Goal: Transaction & Acquisition: Purchase product/service

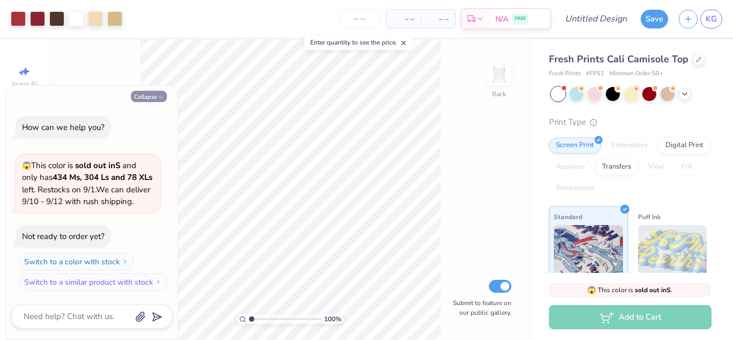
click at [152, 91] on button "Collapse" at bounding box center [149, 96] width 36 height 11
type textarea "x"
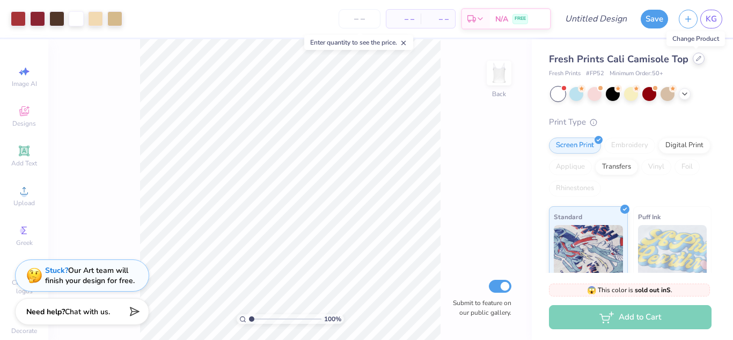
click at [694, 61] on div at bounding box center [699, 59] width 12 height 12
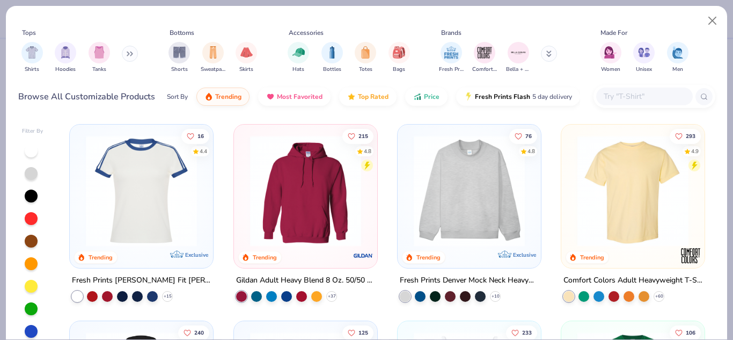
click at [130, 56] on button at bounding box center [130, 54] width 16 height 16
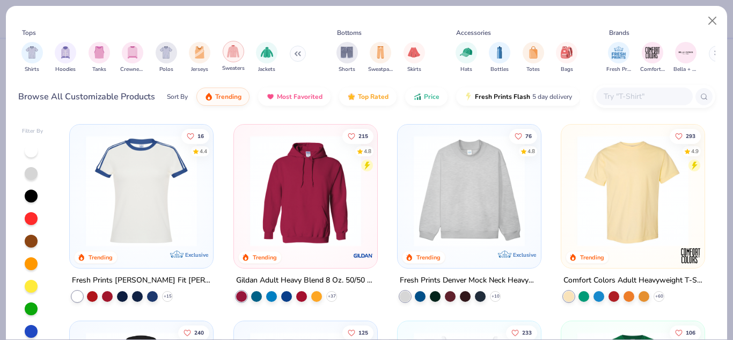
click at [237, 57] on img "filter for Sweaters" at bounding box center [233, 51] width 12 height 12
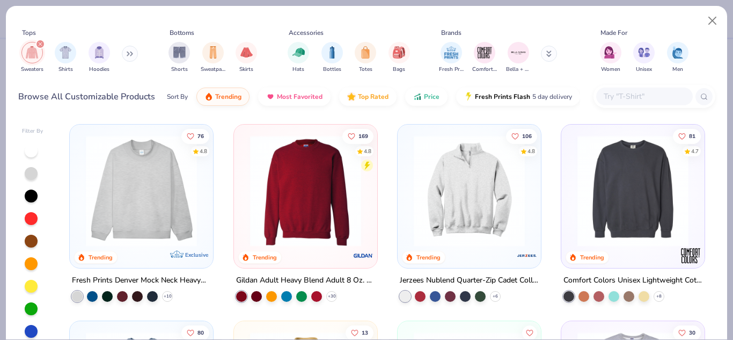
drag, startPoint x: 331, startPoint y: 195, endPoint x: 299, endPoint y: 198, distance: 32.3
click at [299, 198] on img at bounding box center [306, 190] width 122 height 111
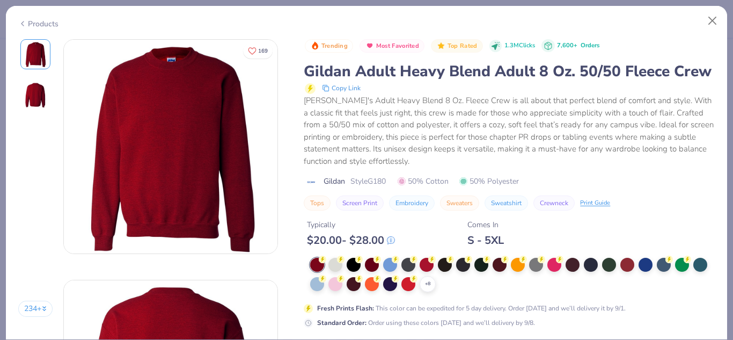
click at [337, 272] on div at bounding box center [336, 265] width 14 height 14
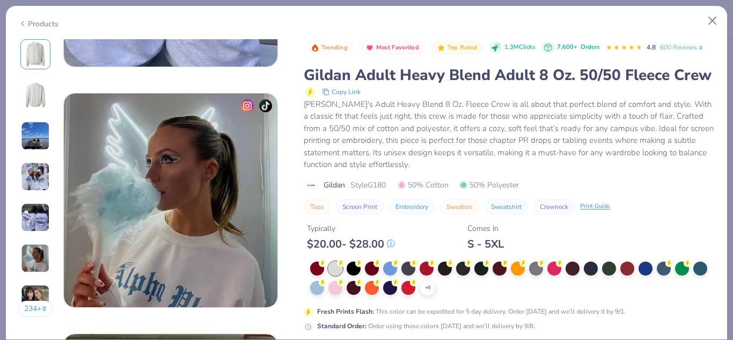
scroll to position [1430, 0]
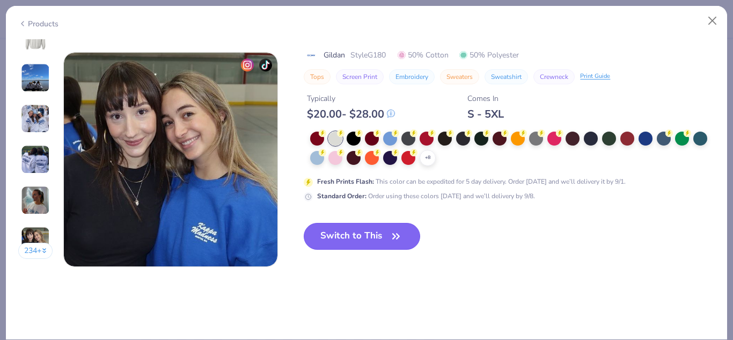
click at [349, 232] on button "Switch to This" at bounding box center [362, 236] width 117 height 27
click at [391, 236] on icon "button" at bounding box center [396, 236] width 15 height 15
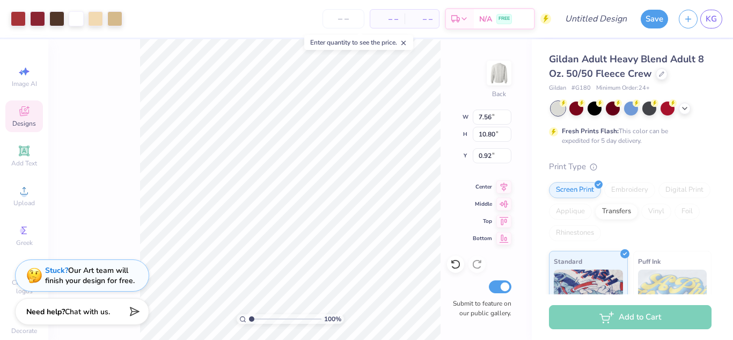
type input "7.56"
type input "10.80"
type input "3.00"
type input "9.89"
type input "14.13"
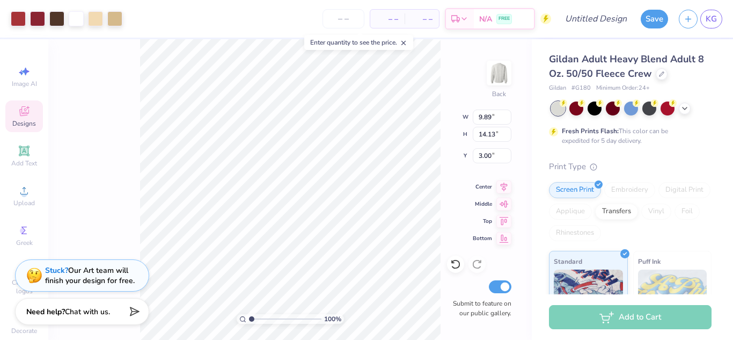
type input "8.24"
type input "11.78"
type input "1.07901049973217"
type textarea "x"
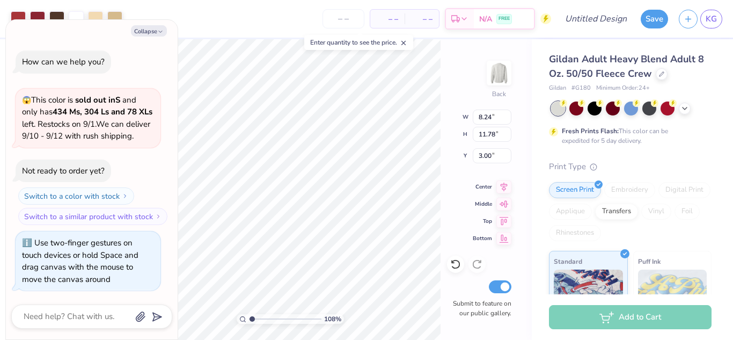
type input "1.08131465557322"
type textarea "x"
type input "1.08084574576463"
type textarea "x"
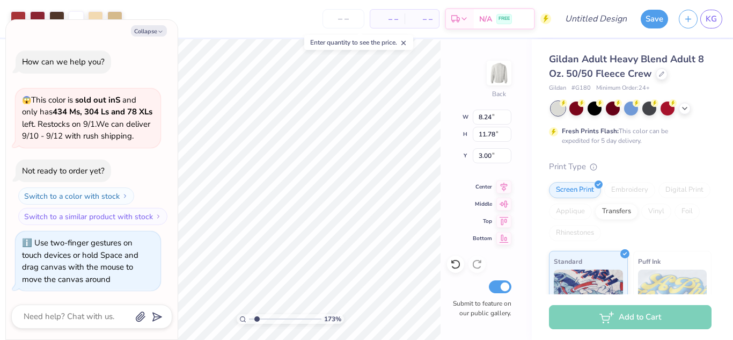
type input "1.72955247676156"
type textarea "x"
type input "1.72955247676156"
type textarea "x"
type input "2.13068835159009"
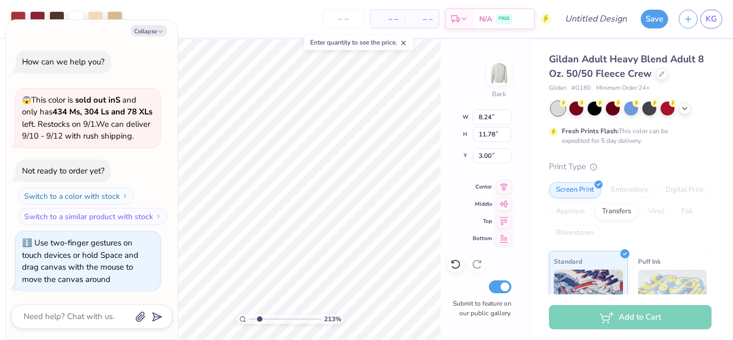
type textarea "x"
type input "2.13068835159009"
click at [153, 30] on button "Collapse" at bounding box center [149, 30] width 36 height 11
type textarea "x"
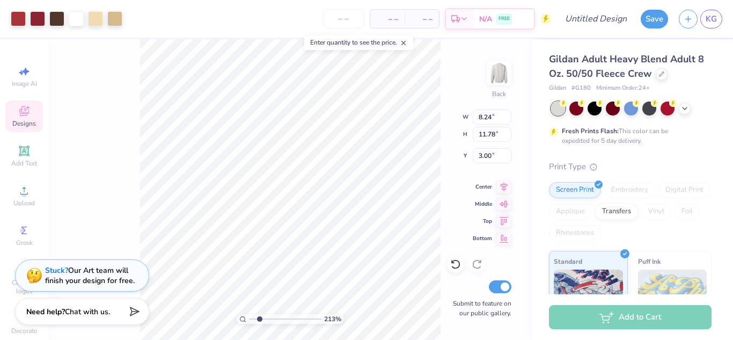
type input "2.13068835159009"
type input "1.27"
type input "1.25"
type input "5.37"
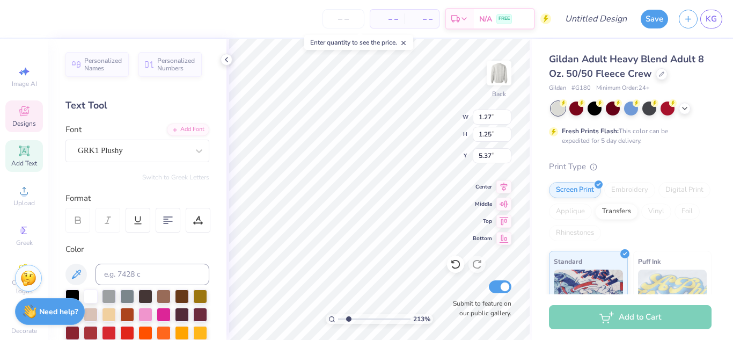
scroll to position [9, 1]
type input "2.13068835159009"
type textarea "D"
type input "2.13068835159009"
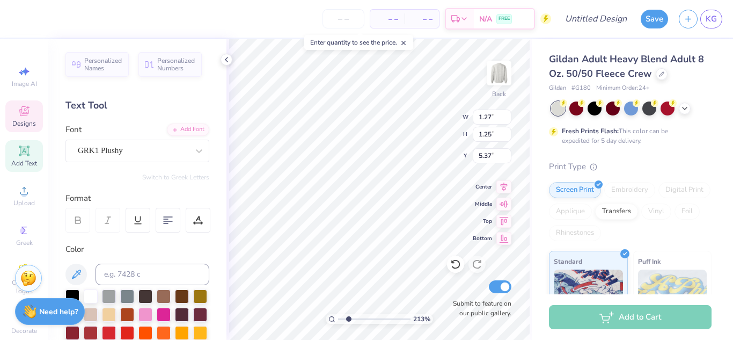
type input "1.14"
type input "1.12"
type input "4.16"
type input "2.13068835159009"
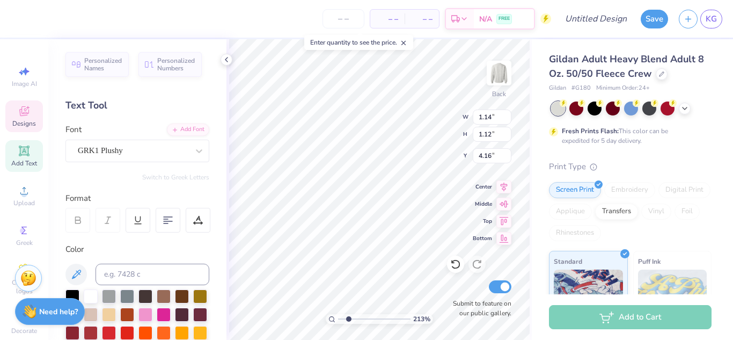
type textarea "G"
type input "2.13068835159009"
type input "1.30"
type input "1.33"
type input "5.27"
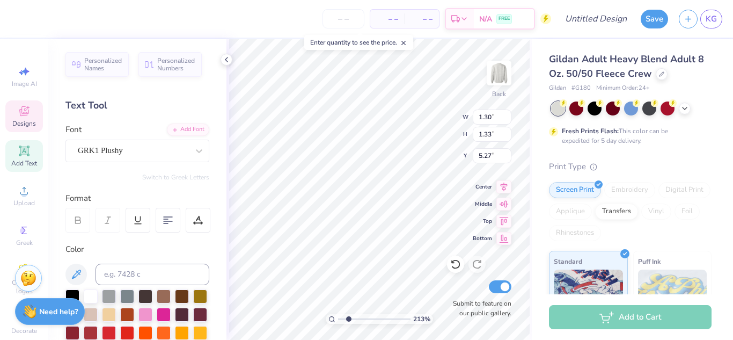
type input "2.13068835159009"
type textarea "B"
type input "2.13068835159009"
type input "4.03"
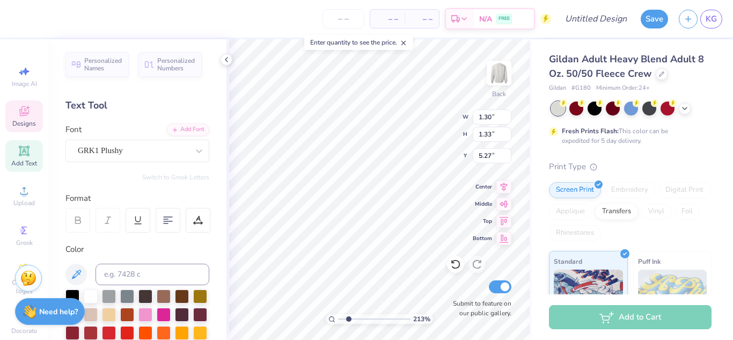
type input "0.39"
type input "14.39"
type input "2.13068835159009"
type textarea "BID DAY"
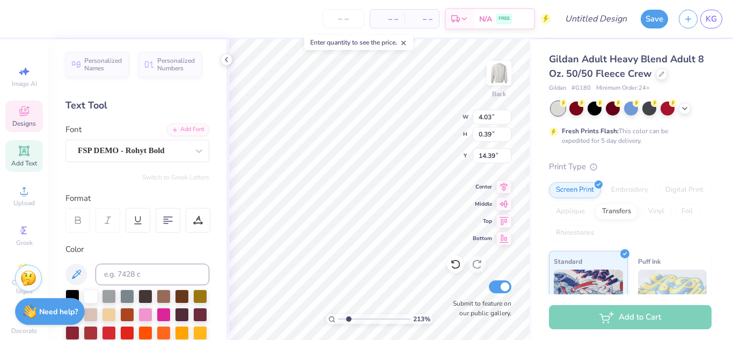
type input "2.13068835159009"
type textarea "BID DAY"
type input "2.13068835159009"
type textarea "BID D"
type input "2.13068835159009"
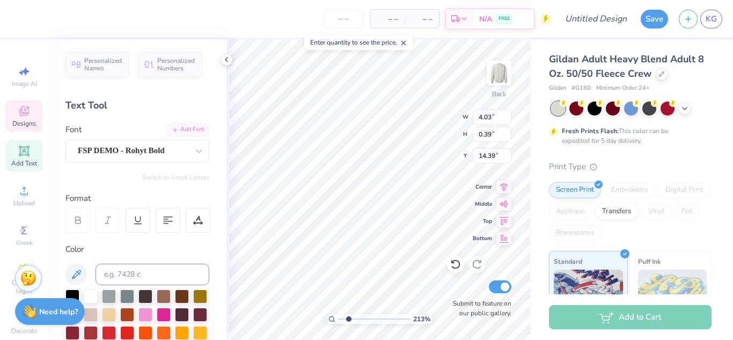
type textarea "BID"
type input "2.13068835159009"
type textarea "BID"
type input "2.13068835159009"
type textarea "BI"
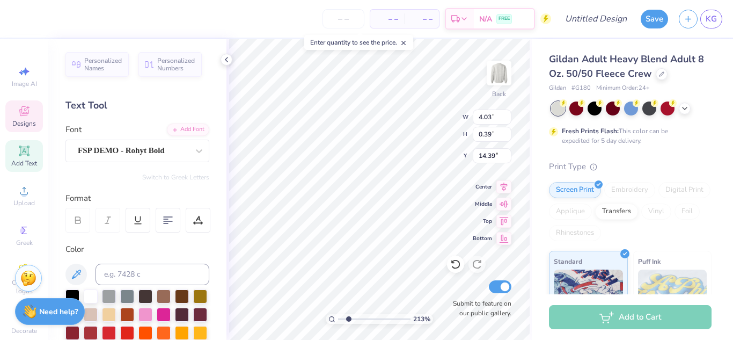
scroll to position [9, 1]
type input "2.13068835159009"
type textarea "B"
type input "2.13068835159009"
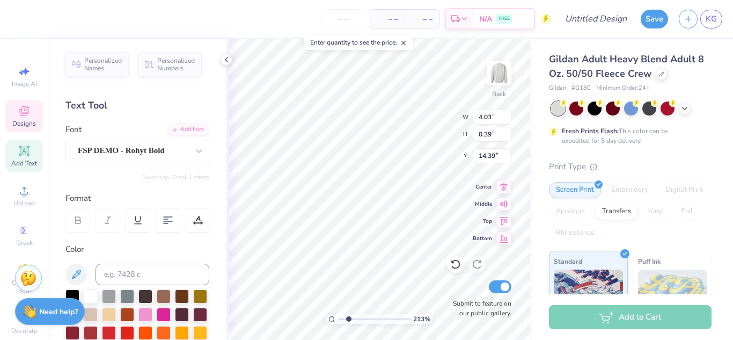
type textarea "S"
type input "2.13068835159009"
type textarea "Si"
type input "2.13068835159009"
type textarea "Sine"
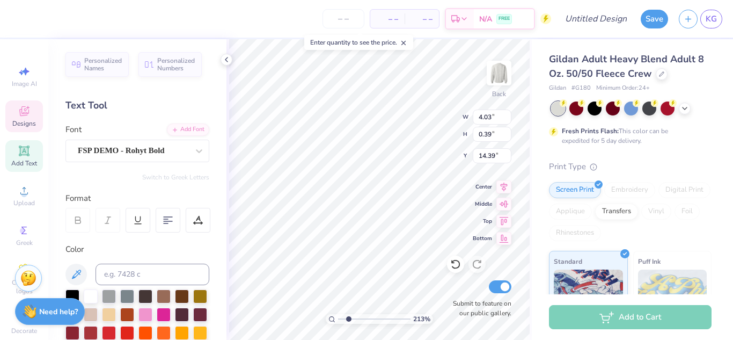
type input "2.13068835159009"
type textarea "Sine"
type input "2.13068835159009"
type textarea "Sine"
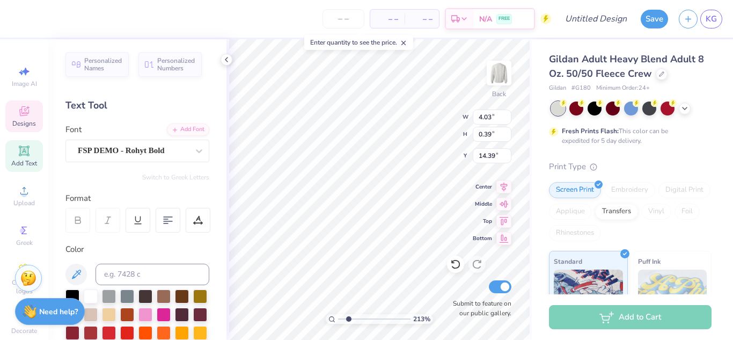
type input "2.13068835159009"
type textarea "Sin"
type input "2.13068835159009"
type textarea "Sinv"
type input "2.13068835159009"
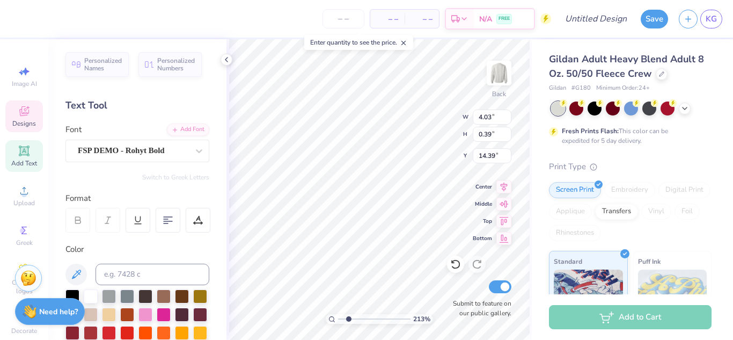
type textarea "Sinve"
type input "2.13068835159009"
type textarea "Sinv"
type input "2.13068835159009"
type textarea "Sin"
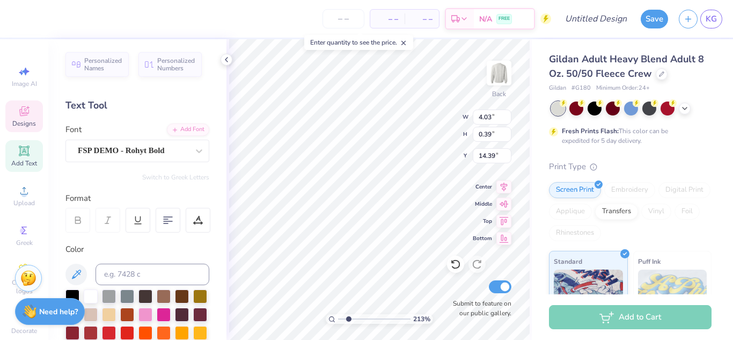
type input "2.13068835159009"
type textarea "Sinc"
type input "2.13068835159009"
type textarea "Since"
type input "2.13068835159009"
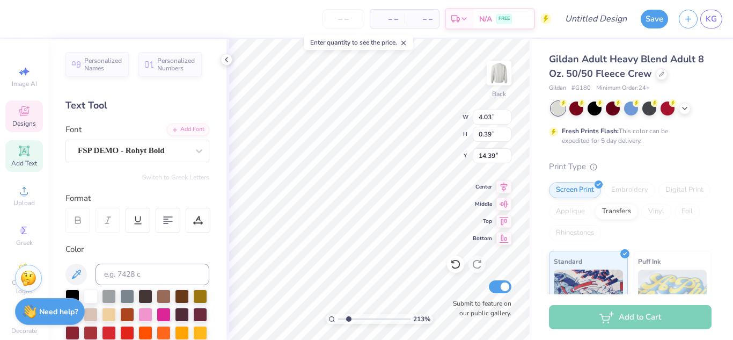
type textarea "Since 2"
type input "2.13068835159009"
type textarea "Since 20"
type input "2.13068835159009"
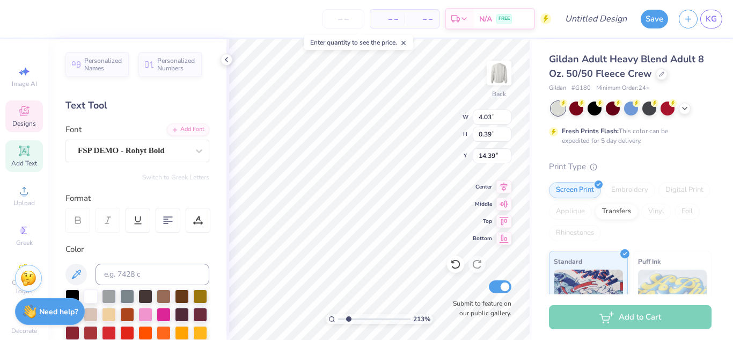
type textarea "Since 201"
type input "2.13068835159009"
type textarea "Since 2012"
type input "2.13068835159009"
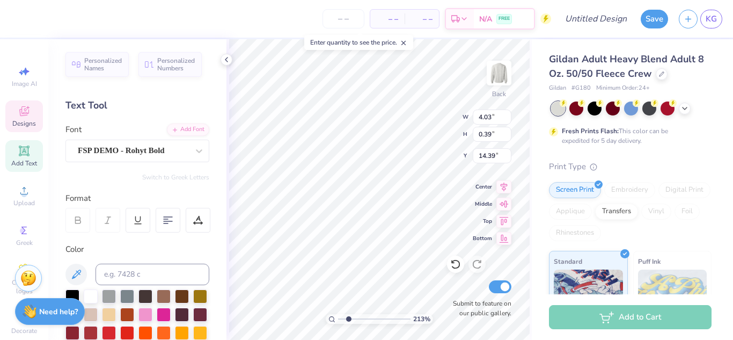
type textarea "Since 201"
type input "2.13068835159009"
type textarea "Since 20"
type input "2.13068835159009"
type textarea "Since 2"
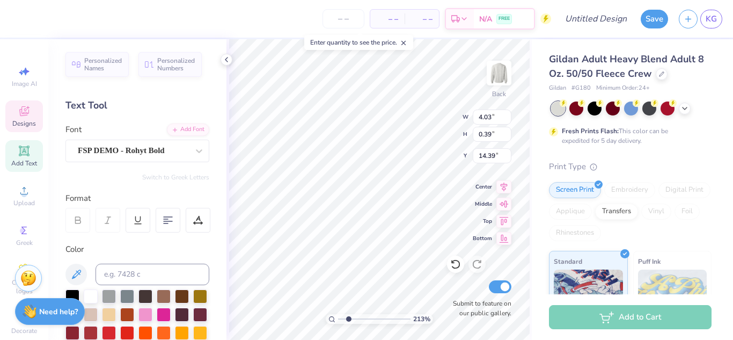
type input "2.13068835159009"
type textarea "Since"
type input "2.13068835159009"
type textarea "Since"
type input "2.13068835159009"
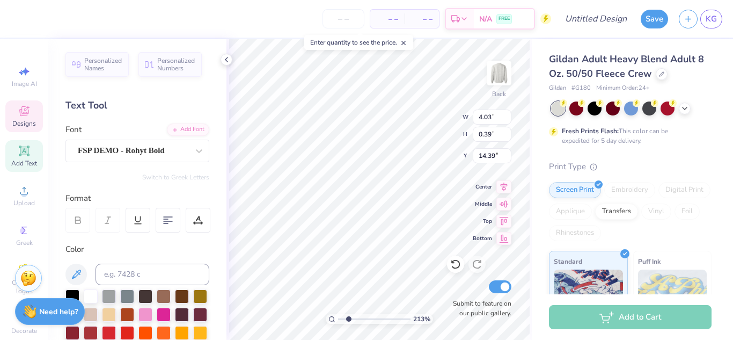
type textarea "Sinc"
type input "2.13068835159009"
type textarea "Sin"
type input "2.13068835159009"
type textarea "Si"
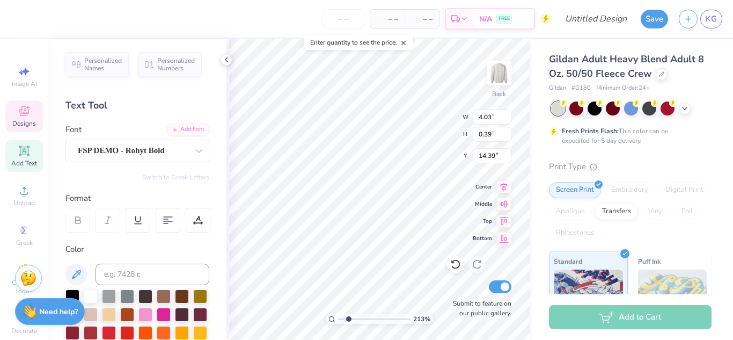
type input "2.13068835159009"
type textarea "S"
type input "2.13068835159009"
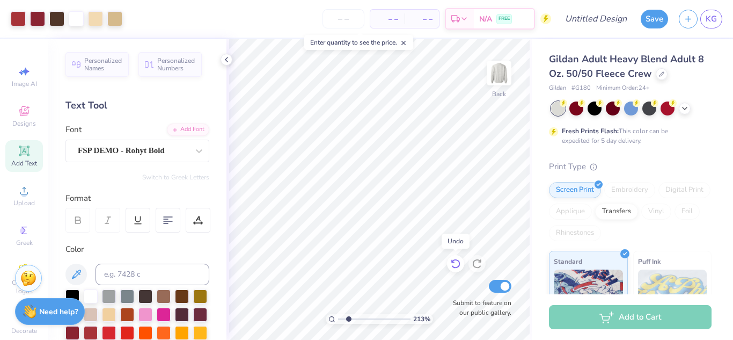
click at [453, 268] on icon at bounding box center [455, 263] width 11 height 11
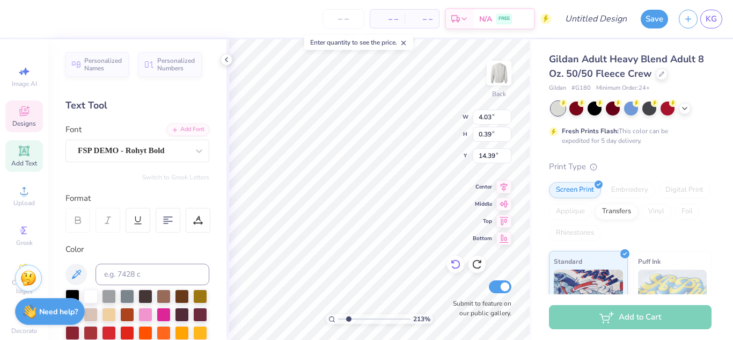
scroll to position [9, 4]
type input "2.13068835159009"
type textarea "BID DAY"
type input "2.13068835159009"
type textarea "BID DAY"
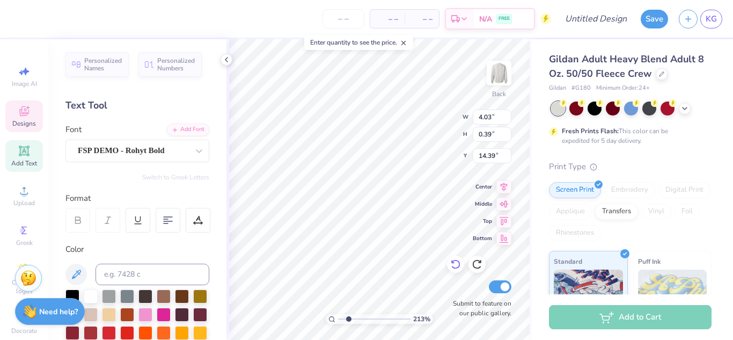
type input "2.13068835159009"
type textarea "BID DA"
type input "2.13068835159009"
type textarea "BID D"
type input "2.13068835159009"
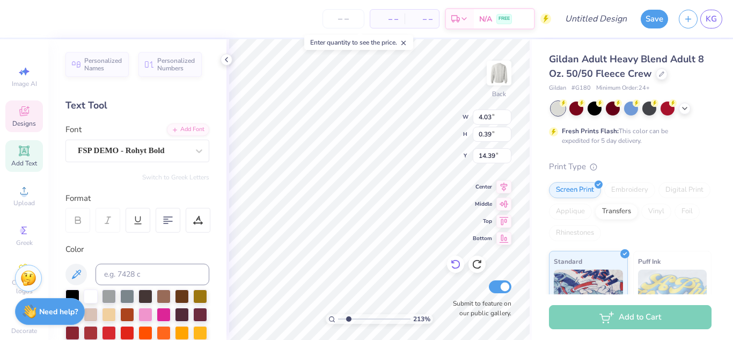
type textarea "BID"
type input "2.13068835159009"
type textarea "BID"
type input "2.13068835159009"
type textarea "BI"
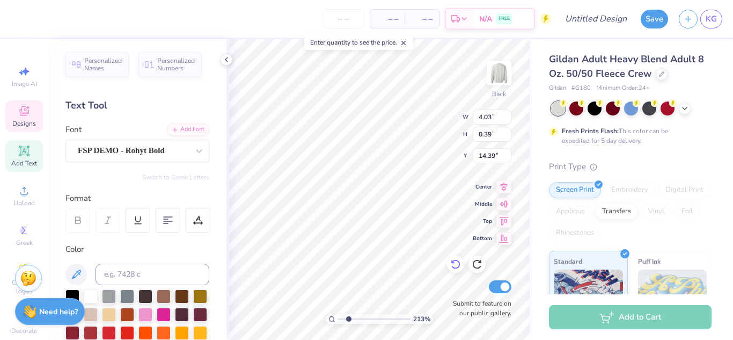
scroll to position [9, 1]
type input "2.13068835159009"
type textarea "B"
type input "2.13068835159009"
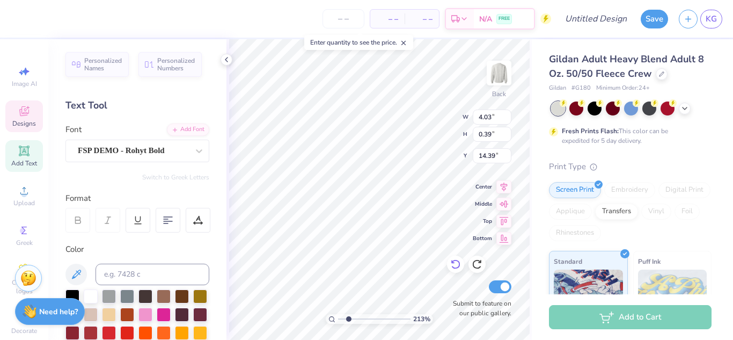
type textarea "S"
type input "2.13068835159009"
type textarea "SINC"
type input "2.13068835159009"
type textarea "SINCE"
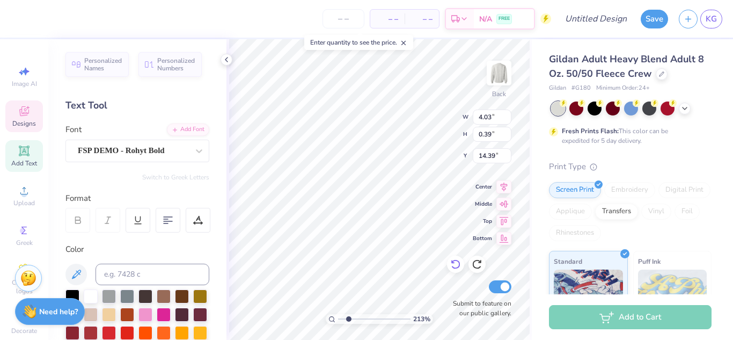
type input "2.13068835159009"
type textarea "SINCE"
type input "2.13068835159009"
type textarea "SINCE 2"
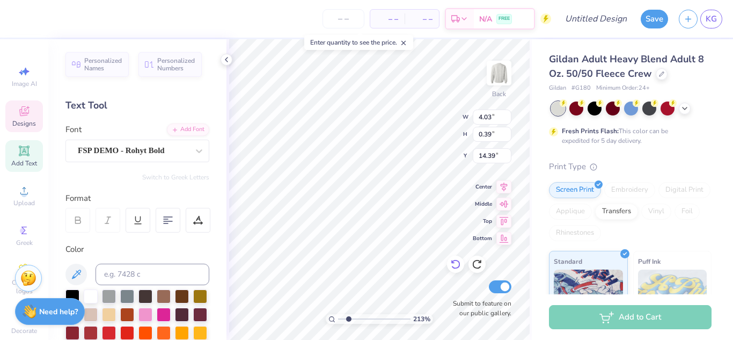
type input "2.13068835159009"
type textarea "SINCE 201"
type input "2.13068835159009"
type textarea "SINCE 2012"
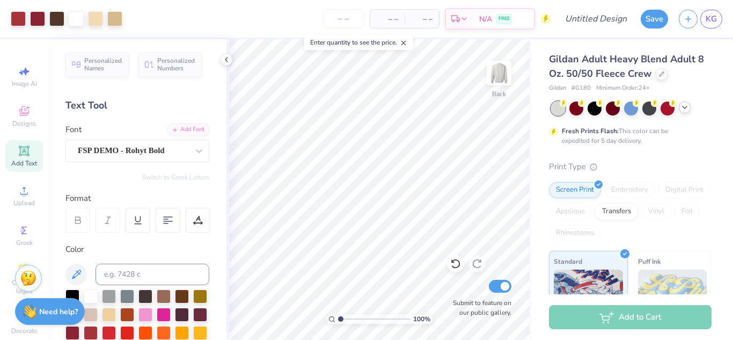
click at [685, 110] on icon at bounding box center [685, 107] width 9 height 9
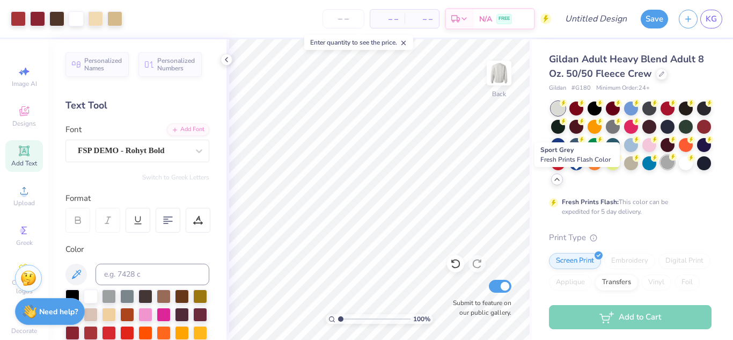
click at [661, 169] on div at bounding box center [668, 162] width 14 height 14
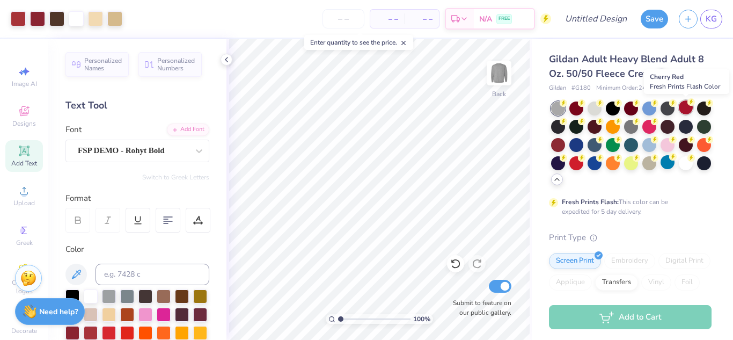
click at [686, 111] on div at bounding box center [686, 107] width 14 height 14
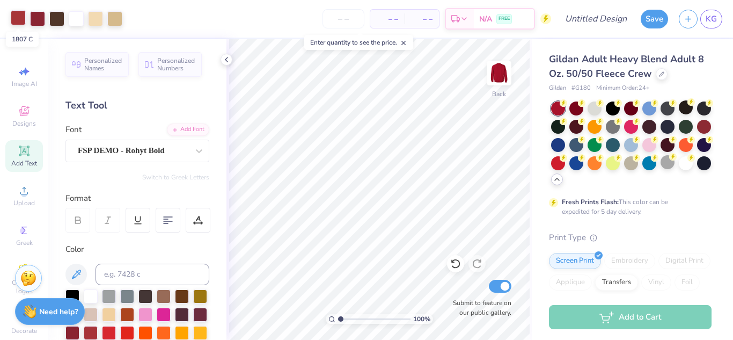
click at [16, 16] on div at bounding box center [18, 17] width 15 height 15
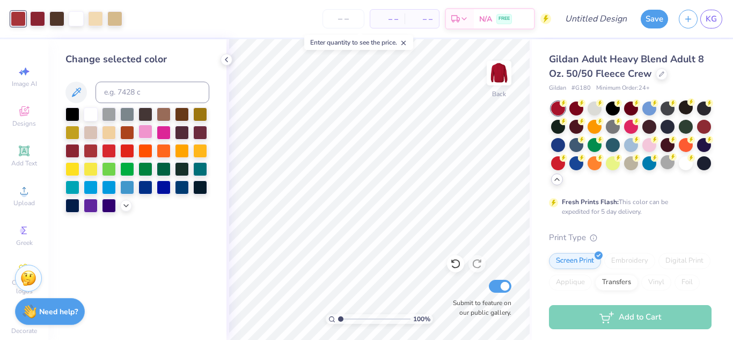
click at [152, 132] on div at bounding box center [146, 132] width 14 height 14
click at [452, 263] on icon at bounding box center [453, 261] width 2 height 2
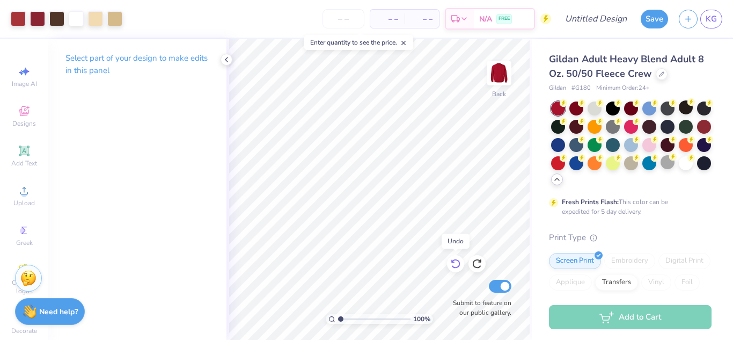
click at [454, 266] on icon at bounding box center [455, 263] width 11 height 11
click at [457, 263] on icon at bounding box center [455, 263] width 11 height 11
click at [459, 267] on icon at bounding box center [455, 264] width 9 height 10
click at [478, 265] on icon at bounding box center [477, 263] width 11 height 11
click at [478, 260] on icon at bounding box center [476, 264] width 9 height 10
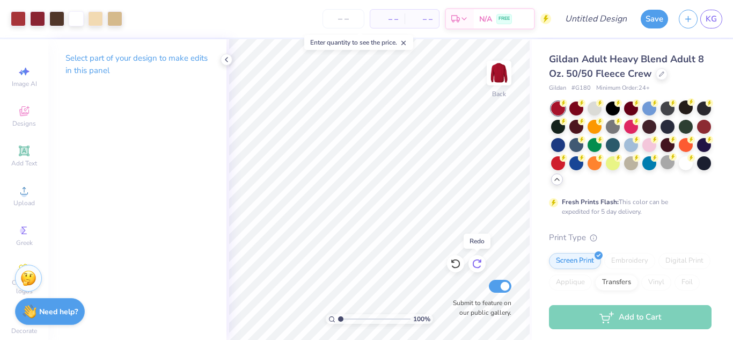
click at [478, 263] on icon at bounding box center [477, 263] width 11 height 11
click at [478, 260] on icon at bounding box center [476, 264] width 9 height 10
click at [454, 263] on icon at bounding box center [453, 261] width 2 height 2
click at [595, 110] on div at bounding box center [595, 107] width 14 height 14
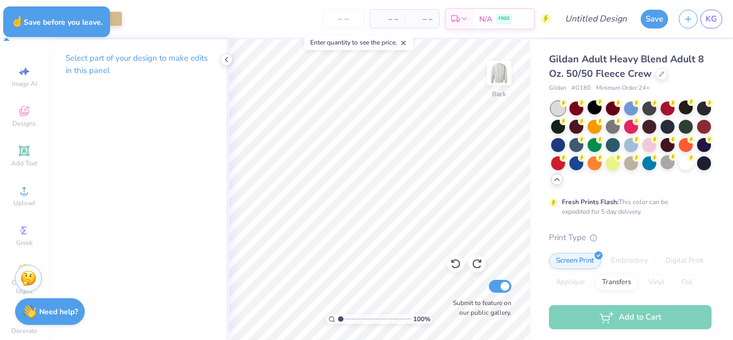
type input "1.00005175067215"
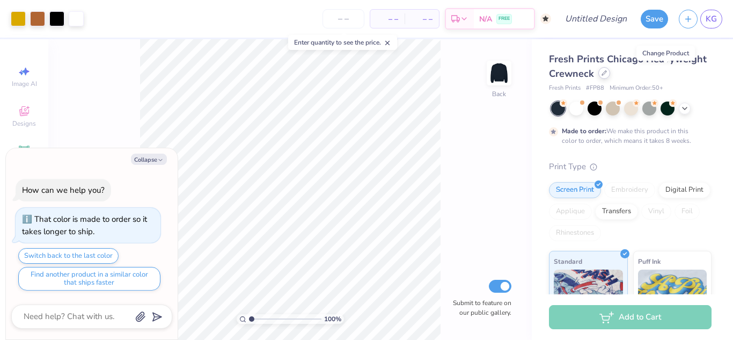
click at [607, 75] on icon at bounding box center [604, 72] width 5 height 5
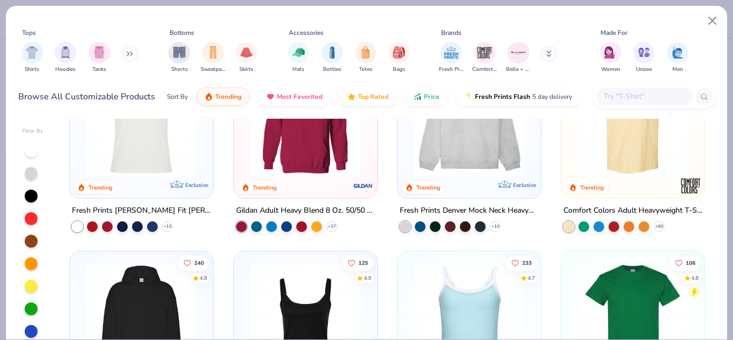
scroll to position [69, 0]
click at [129, 52] on icon at bounding box center [130, 53] width 6 height 5
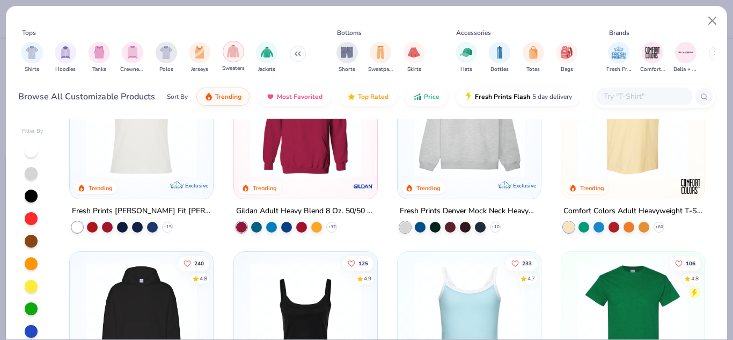
click at [229, 50] on img "filter for Sweaters" at bounding box center [233, 51] width 12 height 12
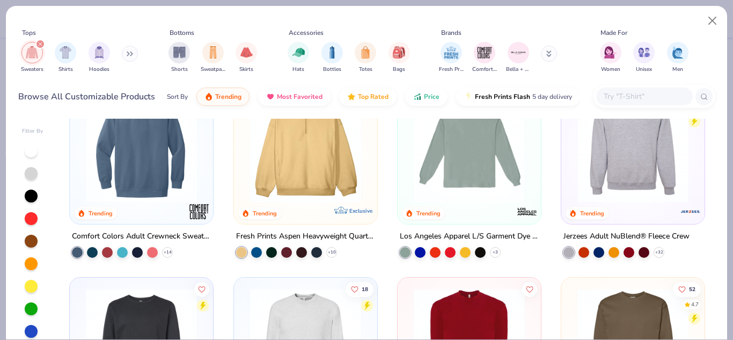
scroll to position [240, 0]
click at [430, 92] on span "Price" at bounding box center [432, 94] width 16 height 9
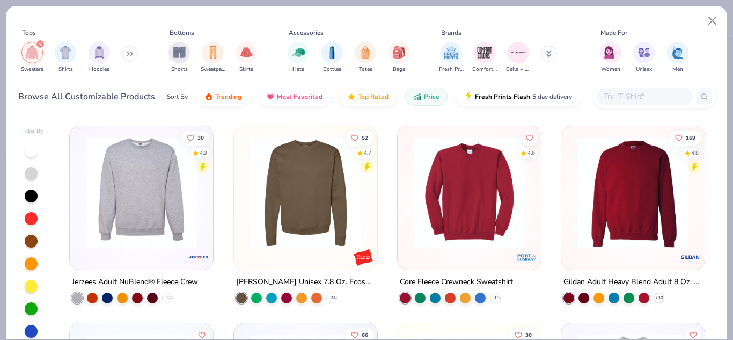
scroll to position [195, 0]
click at [179, 234] on img at bounding box center [142, 191] width 122 height 111
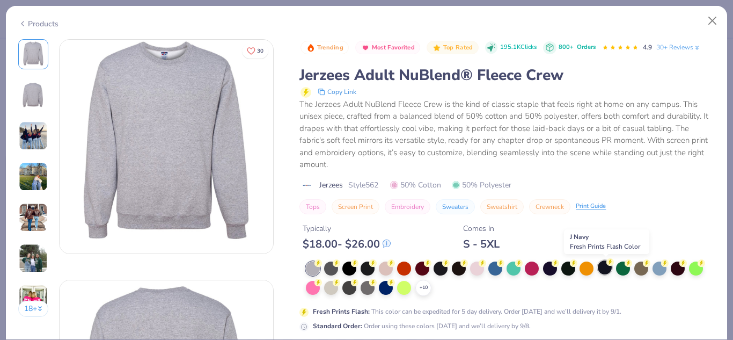
click at [601, 268] on div at bounding box center [605, 267] width 14 height 14
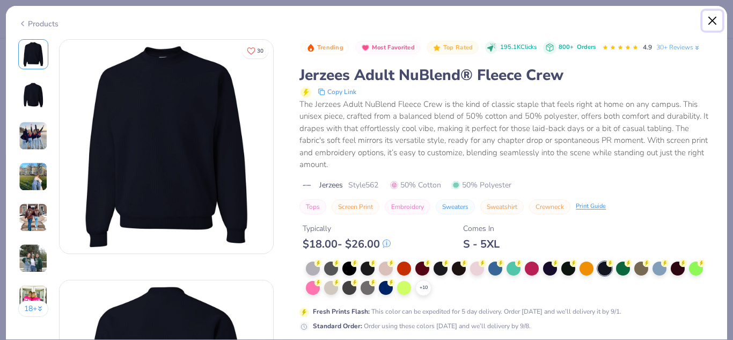
click at [715, 27] on button "Close" at bounding box center [713, 21] width 20 height 20
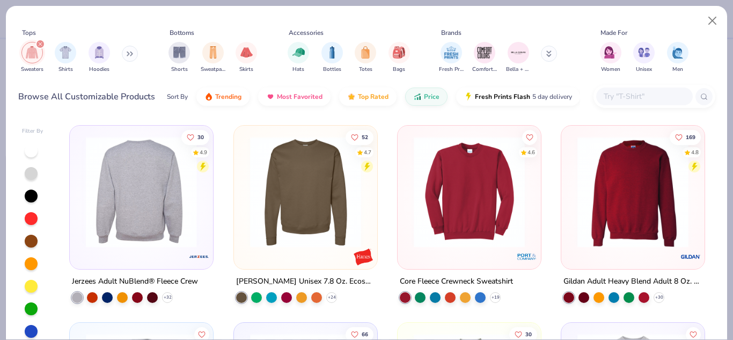
click at [145, 223] on div at bounding box center [142, 191] width 366 height 111
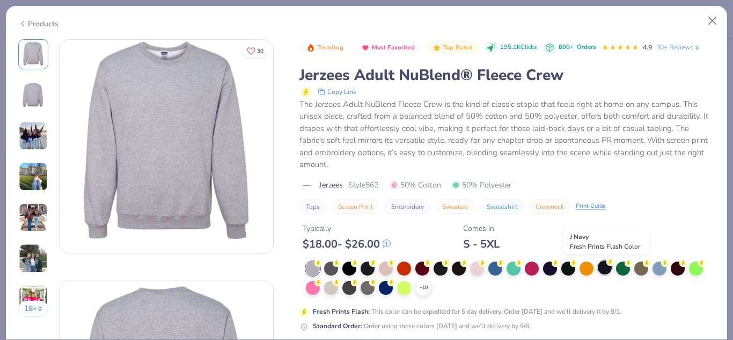
click at [608, 265] on icon at bounding box center [611, 262] width 8 height 8
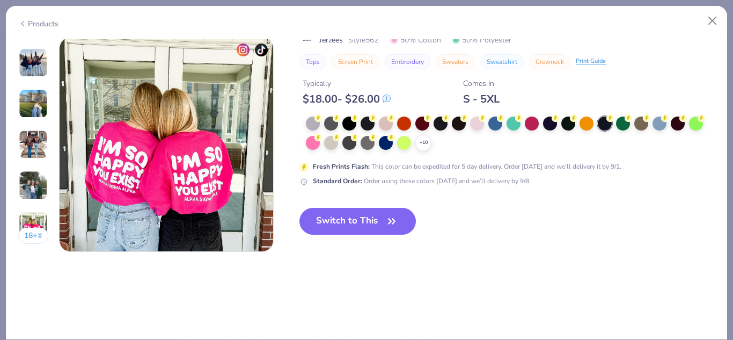
scroll to position [1400, 0]
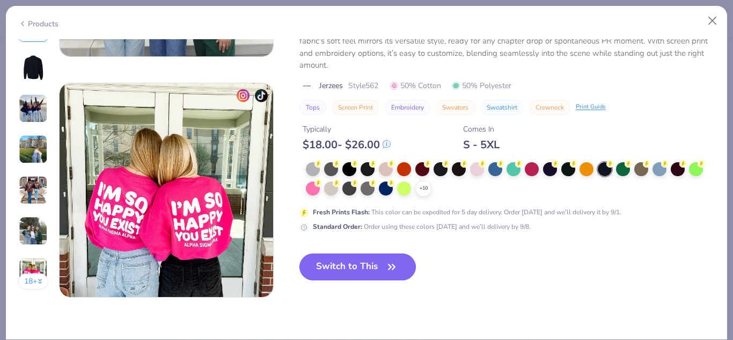
click at [352, 268] on button "Switch to This" at bounding box center [358, 266] width 117 height 27
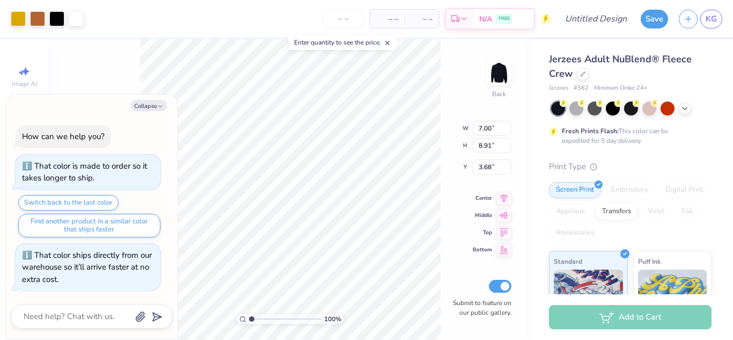
type textarea "x"
type input "1.20837172743867"
type textarea "x"
type input "1.20837172743867"
type textarea "x"
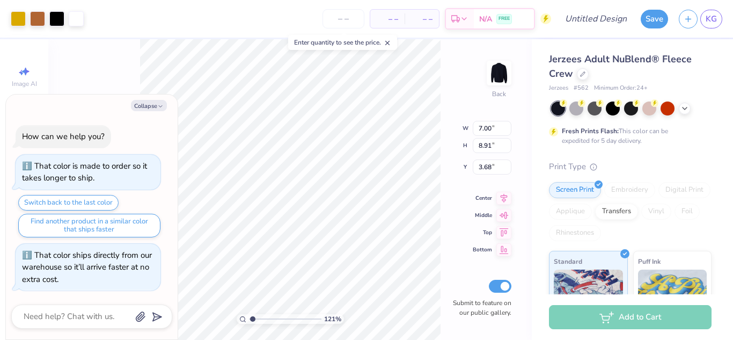
type input "1.20837172743867"
type textarea "x"
type input "1.20837172743867"
type input "2.06"
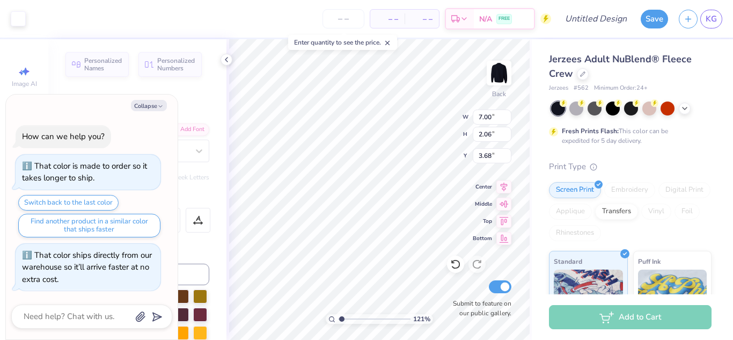
type textarea "x"
type input "1.20837172743867"
type textarea "x"
type textarea "Alpha Phi Omeg"
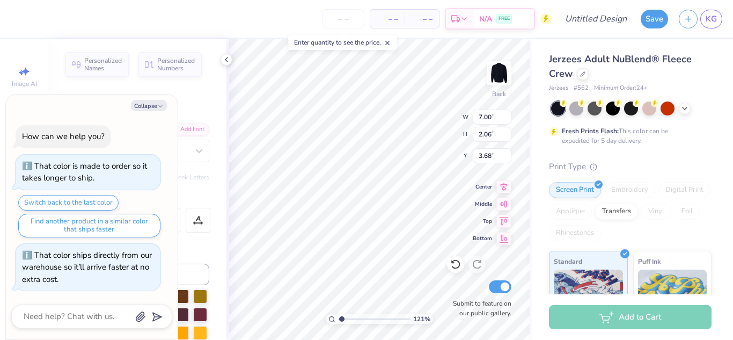
type textarea "x"
type input "1.20837172743867"
type textarea "Alpha Phi Ome"
type textarea "x"
type input "1.20837172743867"
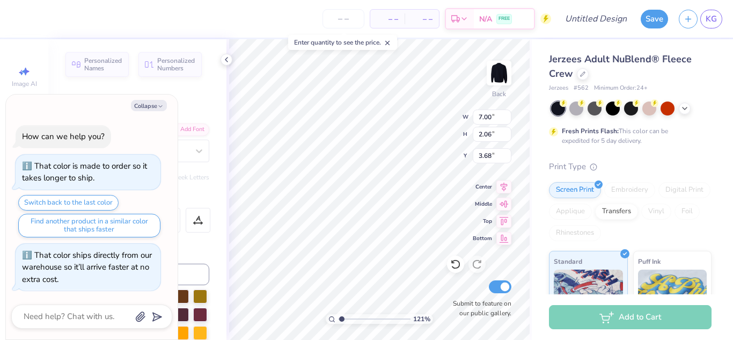
type textarea "Alpha Phi Om"
type textarea "x"
type input "1.20837172743867"
type textarea "Alpha Phi O"
type textarea "x"
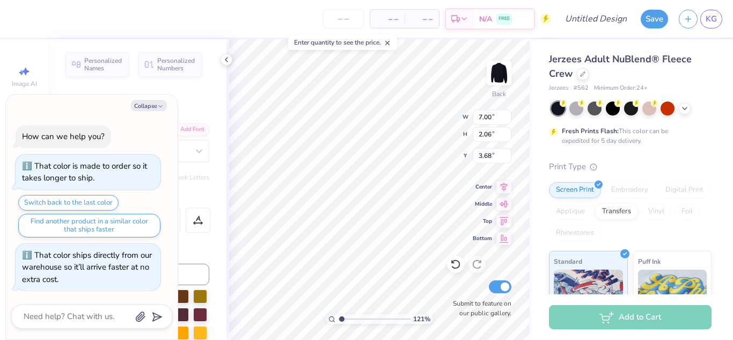
type input "1.20837172743867"
type textarea "Alpha Phi"
type textarea "x"
type input "1.20837172743867"
type textarea "Alpha Phi"
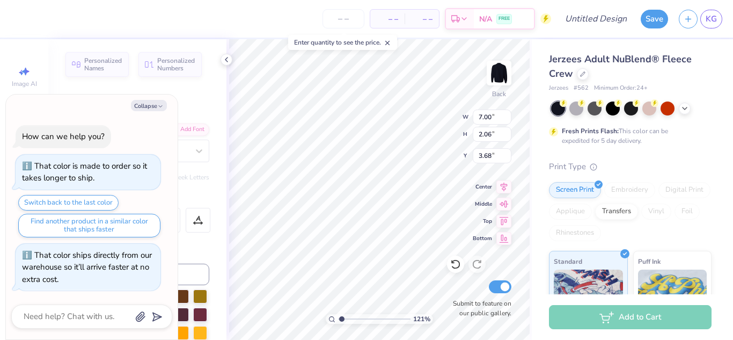
type textarea "x"
type input "1.20837172743867"
type textarea "Alpha Ph"
type textarea "x"
type input "1.20837172743867"
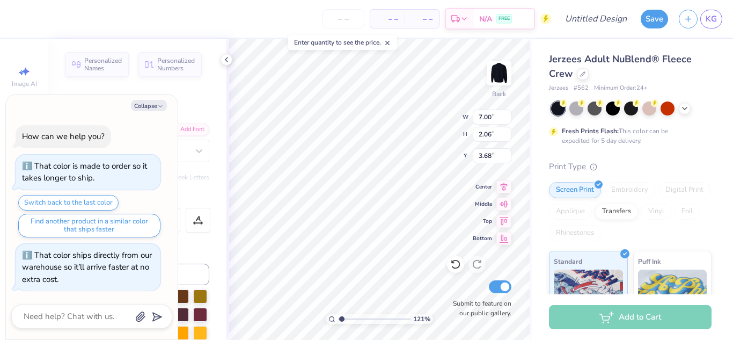
type textarea "Alpha P"
type textarea "x"
type input "1.20837172743867"
type textarea "x"
type input "1.20837172743867"
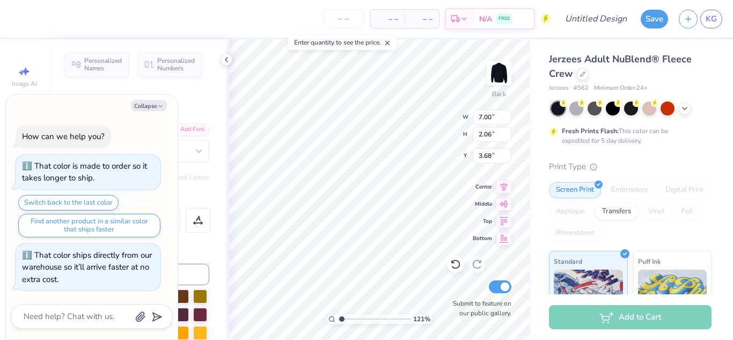
type textarea "Alpha"
type textarea "x"
type input "1.20837172743867"
type textarea "Alpha"
type textarea "x"
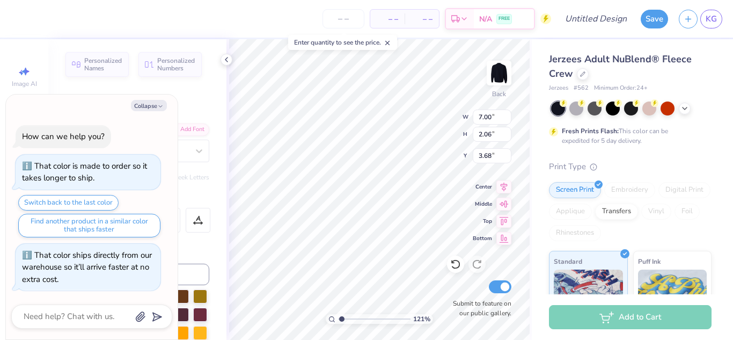
type input "1.20837172743867"
type textarea "Alph"
type textarea "x"
type input "1.20837172743867"
type textarea "Alp"
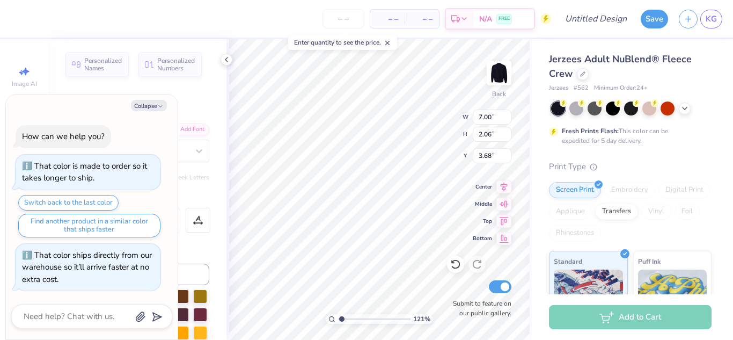
type textarea "x"
type input "1.20837172743867"
type textarea "Al"
type textarea "x"
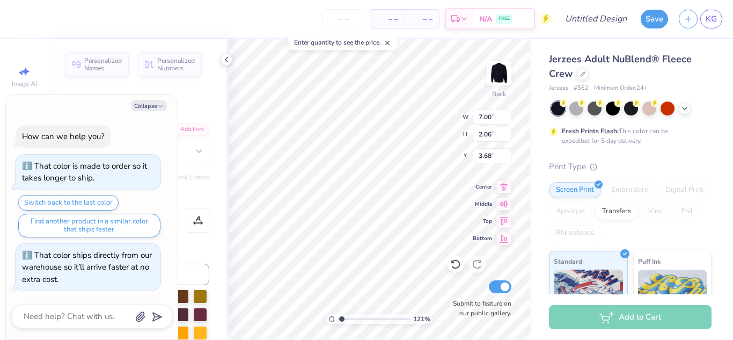
type input "1.20837172743867"
type textarea "A"
type textarea "x"
type input "1.20837172743867"
type textarea "x"
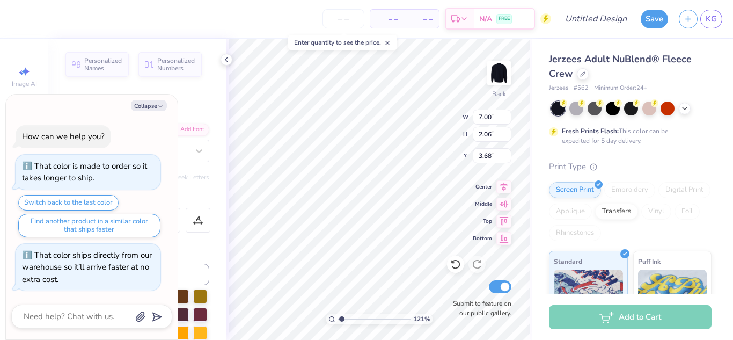
type input "1.20837172743867"
type textarea "x"
type input "1.20837172743867"
type textarea "D"
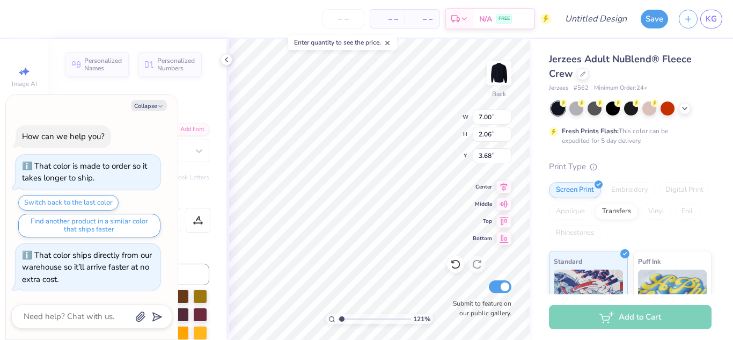
type textarea "x"
type input "1.20837172743867"
type textarea "De"
type textarea "x"
type input "1.20837172743867"
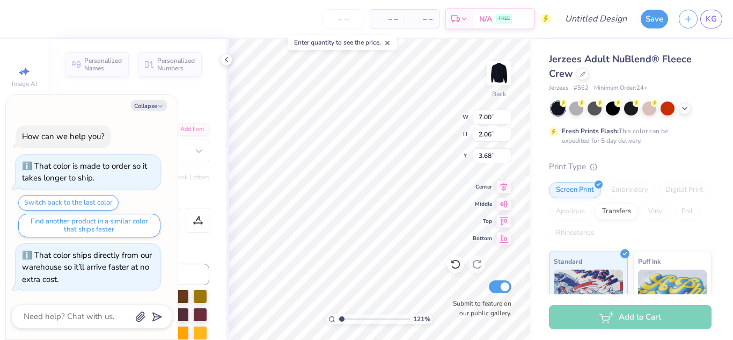
type textarea "Del"
type textarea "x"
type input "1.20837172743867"
type textarea "Delt"
type textarea "x"
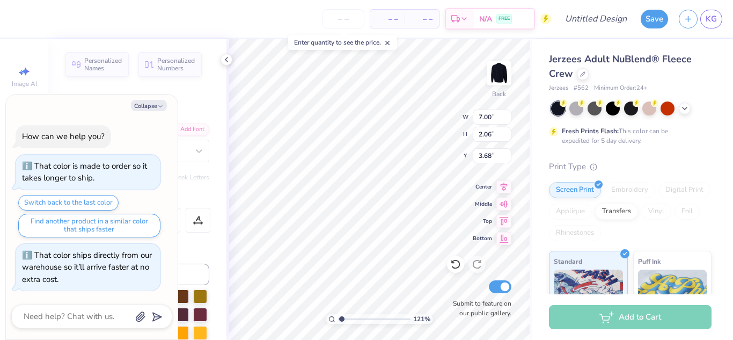
type input "1.20837172743867"
type textarea "Delta"
type textarea "x"
type input "1.20837172743867"
type textarea "Delta"
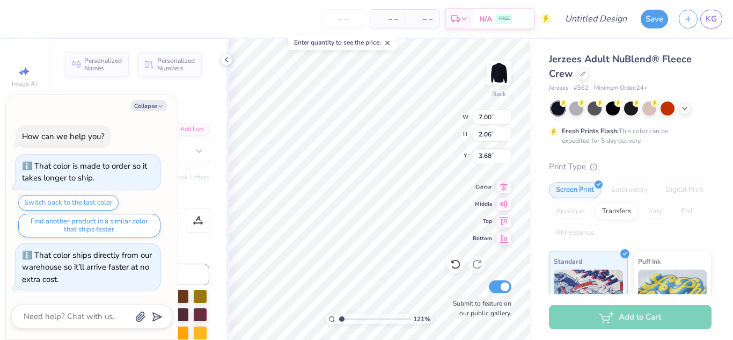
type textarea "x"
type input "1.20837172743867"
type textarea "Delta G"
type textarea "x"
type input "1.20837172743867"
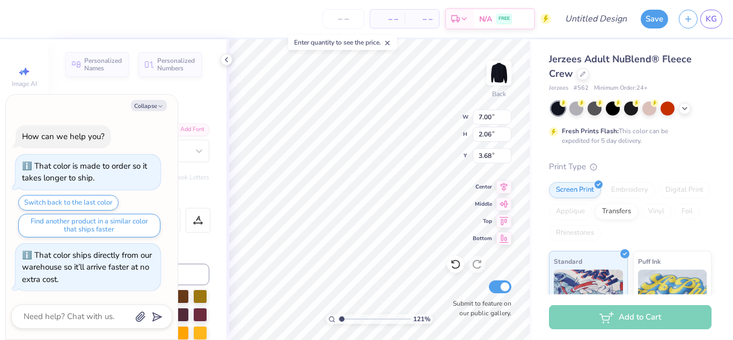
type textarea "x"
type input "1.20837172743867"
type textarea "Delta Gam"
type textarea "x"
type input "1.20837172743867"
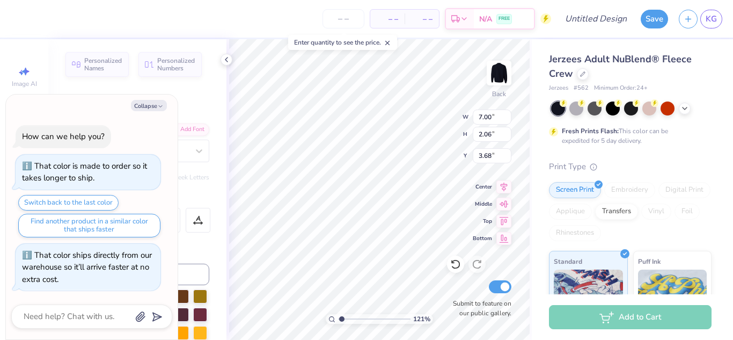
type textarea "Delta Gamma"
type textarea "x"
type input "1.20837172743867"
type textarea "Delta Gamma"
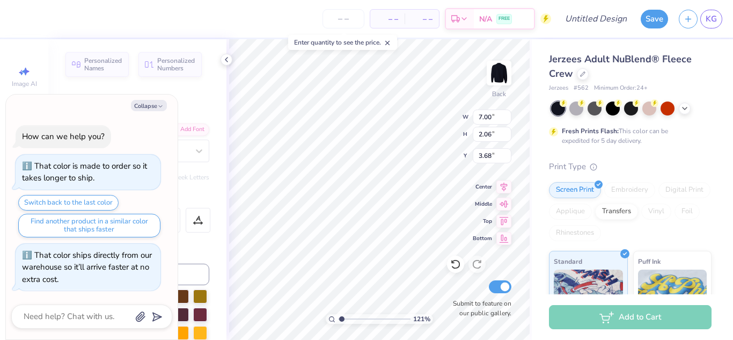
type textarea "x"
type input "1.20837172743867"
type textarea "x"
type input "1.20837172743867"
type textarea "Delta Gamma B"
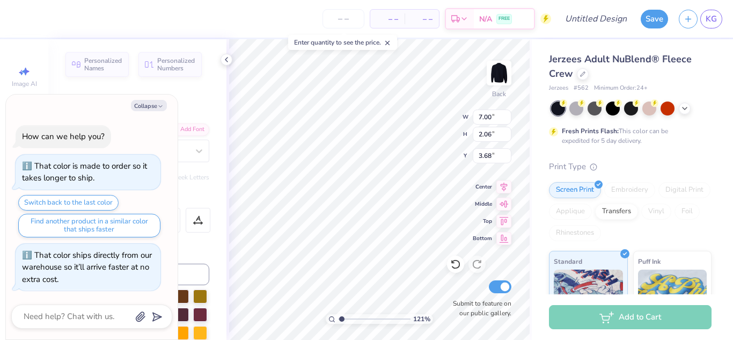
type textarea "x"
type input "1.20837172743867"
type textarea "Delta Gamma Bet"
type textarea "x"
type input "1.20837172743867"
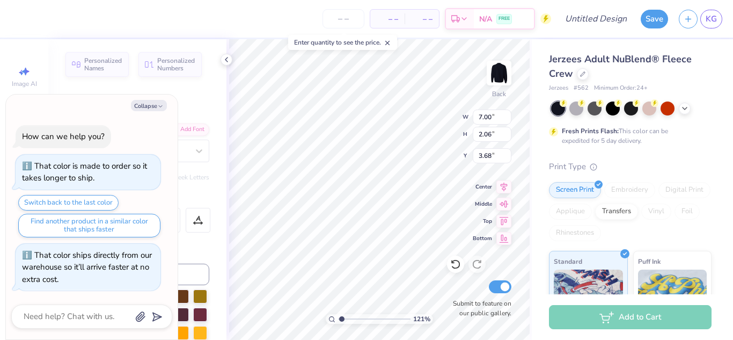
type textarea "Delta Gamma Beta"
type textarea "x"
type input "1.20837172743867"
type textarea "x"
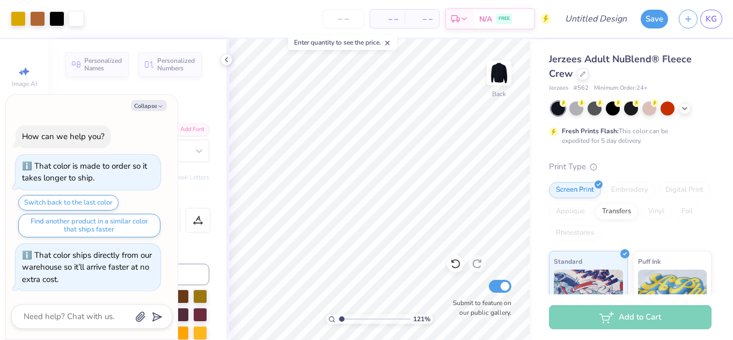
type input "1.20837172743867"
type textarea "x"
type input "1.20837172743867"
type textarea "x"
type input "1.20837172743867"
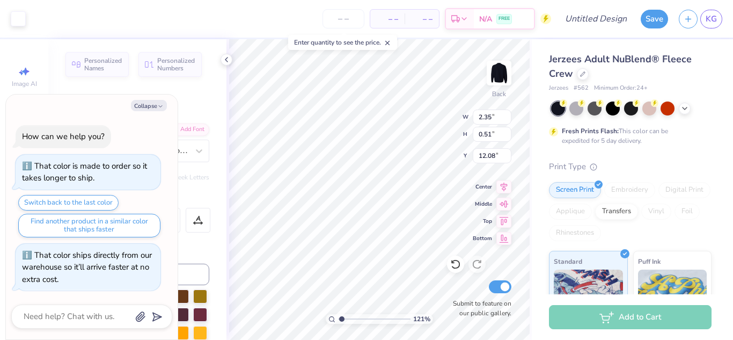
scroll to position [9, 1]
type textarea "Est. 2"
type textarea "x"
type input "1.20837172743867"
type textarea "Est. 20"
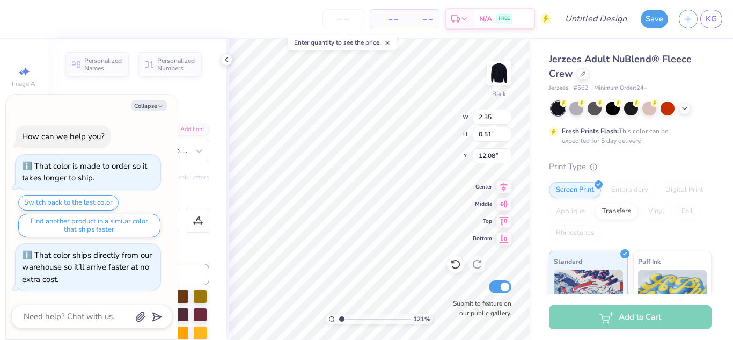
type textarea "x"
type input "1.20837172743867"
type textarea "x"
type input "1.20837172743867"
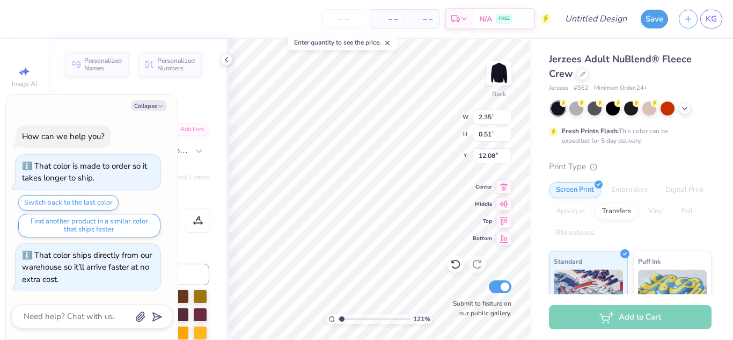
type textarea "Est. 2012"
type textarea "x"
type input "1.20837172743867"
type textarea "x"
type input "1.20837172743867"
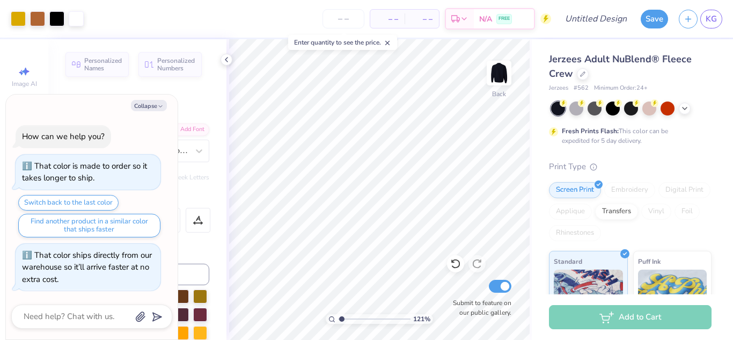
type textarea "x"
type input "1.20837172743867"
type textarea "x"
type input "1.20837172743867"
type input "7.68"
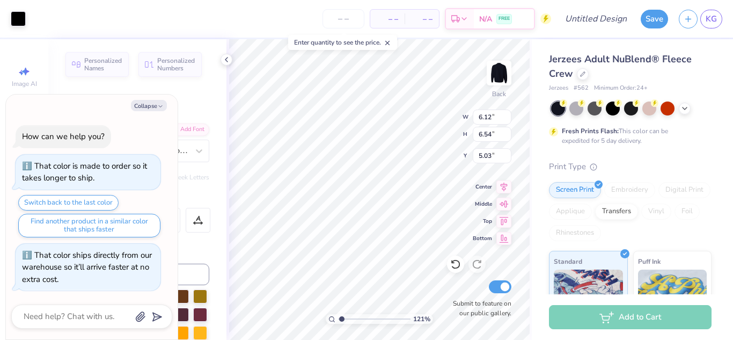
type input "8.08"
type input "3.55"
type textarea "x"
type input "1.20837172743867"
type textarea "x"
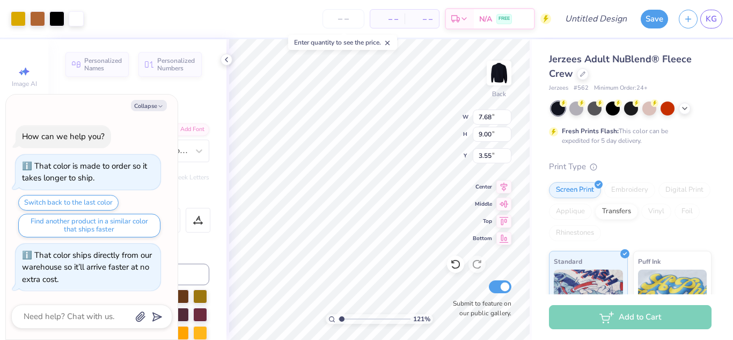
type input "1.20837172743867"
type textarea "x"
type input "1.20837172743867"
type input "9.45"
type input "11.08"
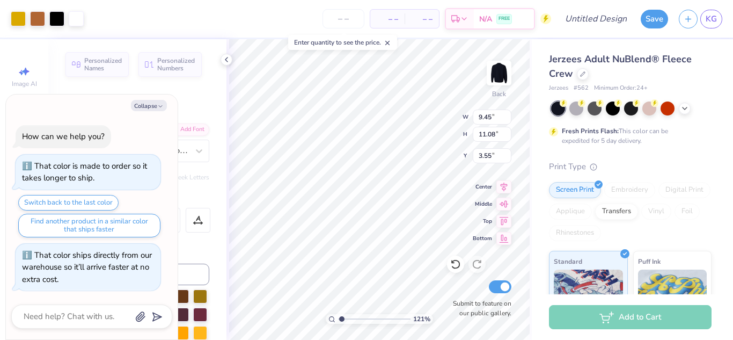
type textarea "x"
type input "1.20837172743867"
type textarea "x"
type input "1.20837172743867"
type input "7.91"
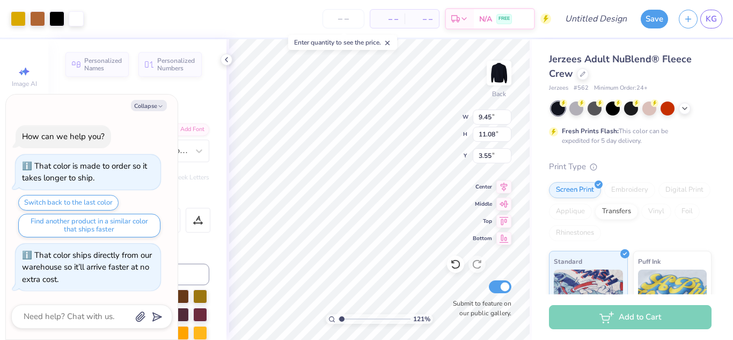
type input "9.27"
type textarea "x"
type input "1.20837172743867"
type textarea "x"
type input "1.20837172743867"
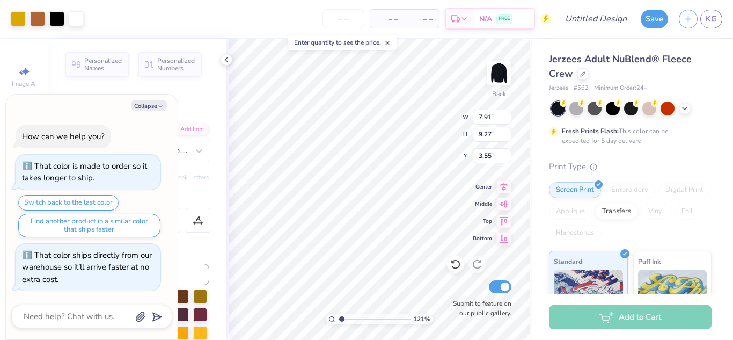
type textarea "x"
type input "1.20837172743867"
type textarea "x"
type input "1.20837172743867"
type input "3.00"
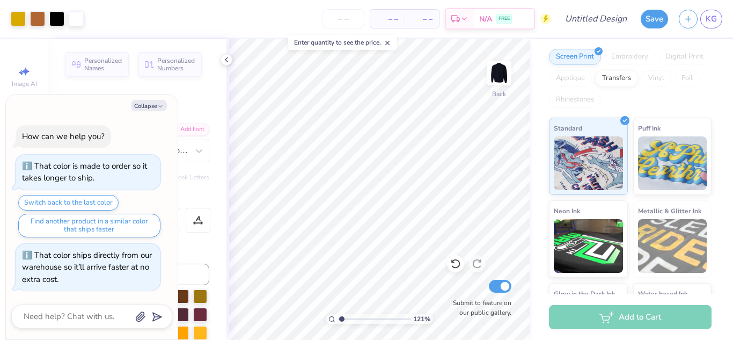
scroll to position [199, 0]
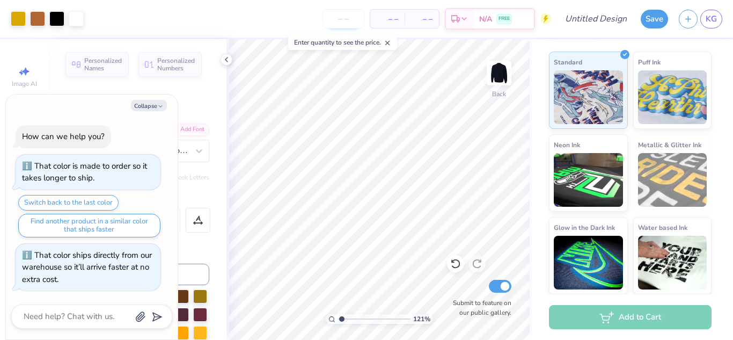
click at [348, 17] on input "number" at bounding box center [344, 18] width 42 height 19
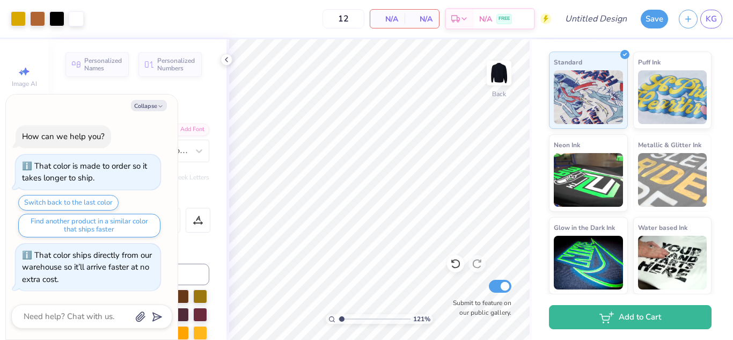
type input "12"
click at [271, 7] on div "12 N/A Per Item N/A Total Est. Delivery N/A FREE" at bounding box center [320, 19] width 462 height 38
click at [610, 18] on input "Design Title" at bounding box center [609, 18] width 53 height 21
type input "P"
type textarea "x"
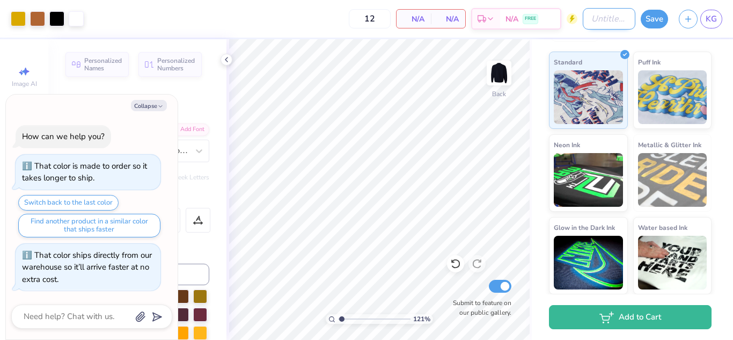
type input "1.20837172743867"
type input "Po"
type textarea "x"
type input "1.20837172743867"
type input "Pot"
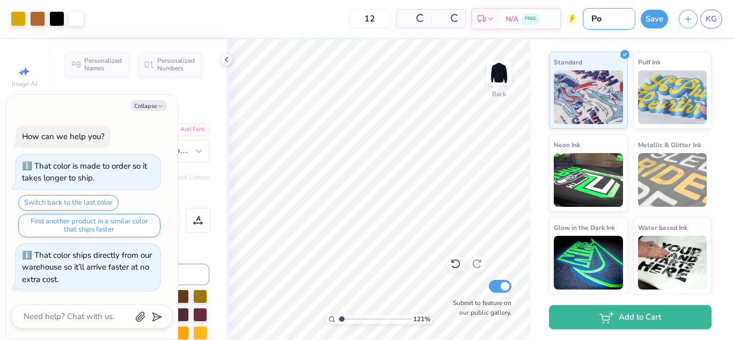
type textarea "x"
type input "1.20837172743867"
type input "Pote"
type textarea "x"
type input "1.20837172743867"
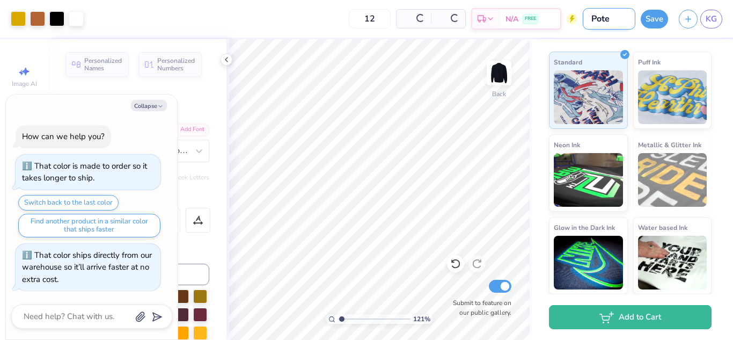
type input "Poten"
type textarea "x"
type input "1.20837172743867"
type input "Potent"
type textarea "x"
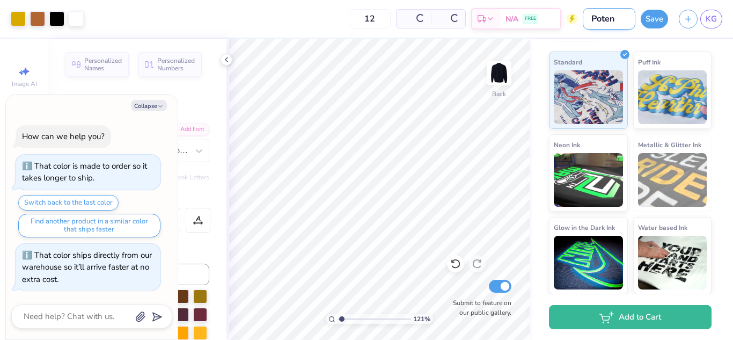
type input "1.20837172743867"
type input "Potenti"
type textarea "x"
type input "1.20837172743867"
type input "Potentia"
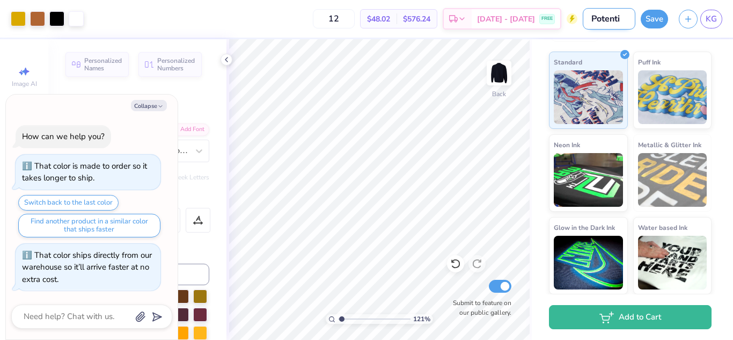
type textarea "x"
type input "1.20837172743867"
type input "Potential"
type textarea "x"
type input "1.20837172743867"
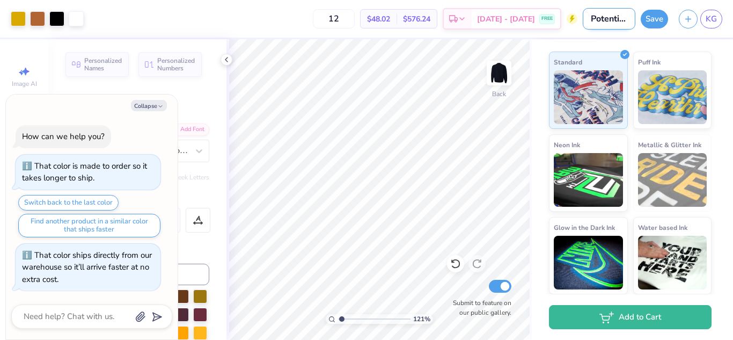
type input "Potential"
type textarea "x"
type input "1.20837172743867"
type input "Potential F"
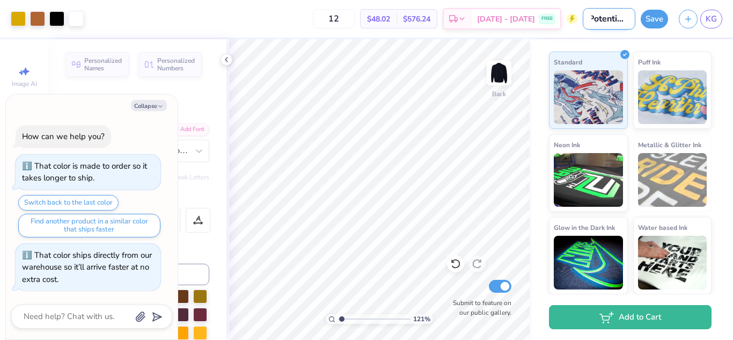
type textarea "x"
type input "1.20837172743867"
type input "Potential Fa"
type textarea "x"
type input "1.20837172743867"
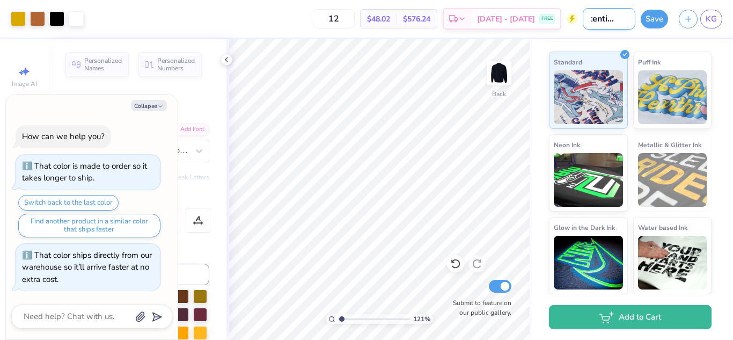
type input "Potential Fal"
type textarea "x"
type input "1.20837172743867"
type input "Potential Fall"
type textarea "x"
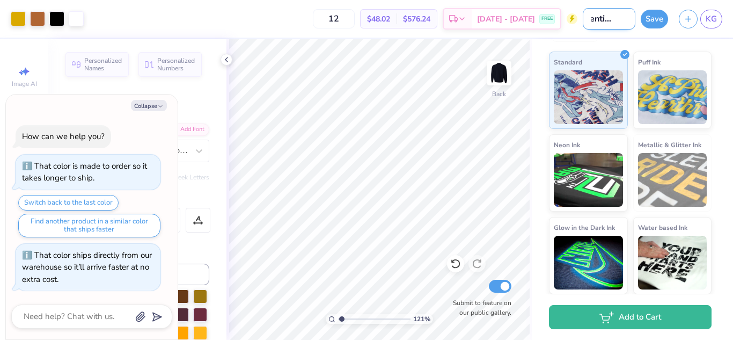
type input "1.20837172743867"
type input "Potential Fall"
type textarea "x"
type input "1.20837172743867"
type input "Potential Fall D"
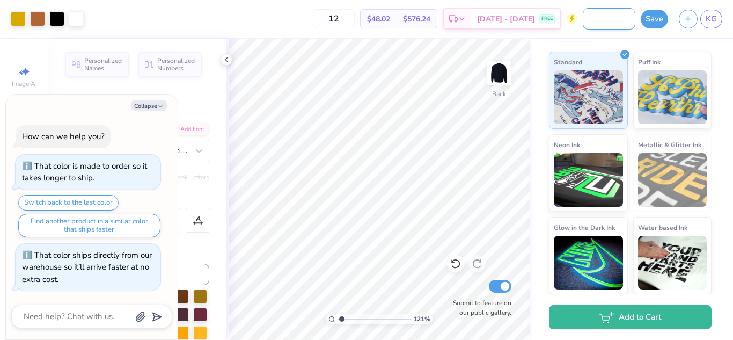
scroll to position [0, 84]
click at [661, 18] on button "Save" at bounding box center [654, 17] width 27 height 19
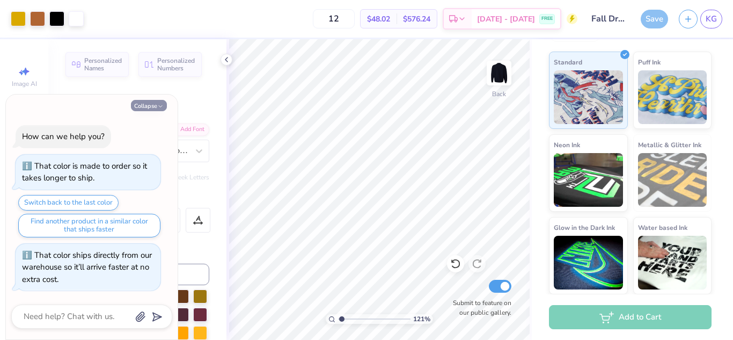
click at [156, 109] on button "Collapse" at bounding box center [149, 105] width 36 height 11
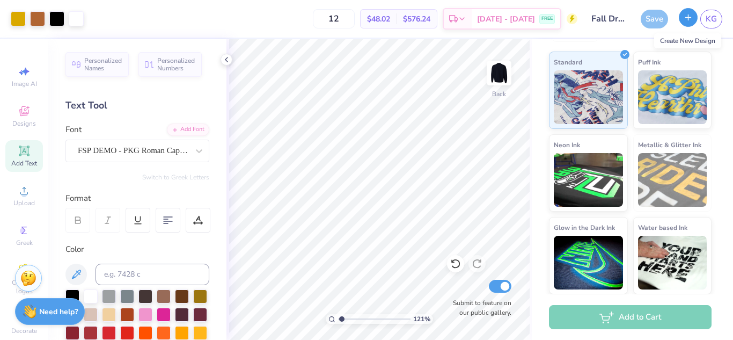
click at [686, 22] on button "button" at bounding box center [688, 17] width 19 height 19
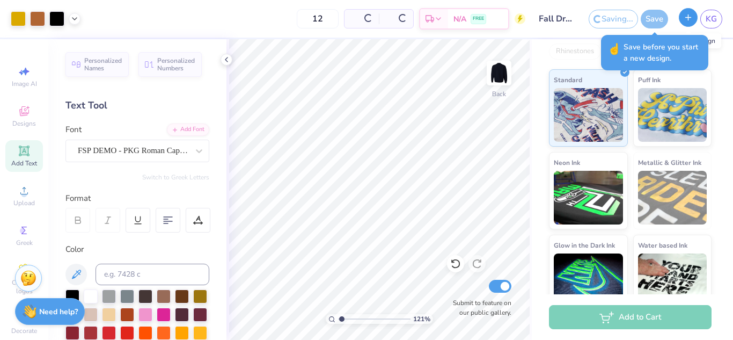
scroll to position [217, 0]
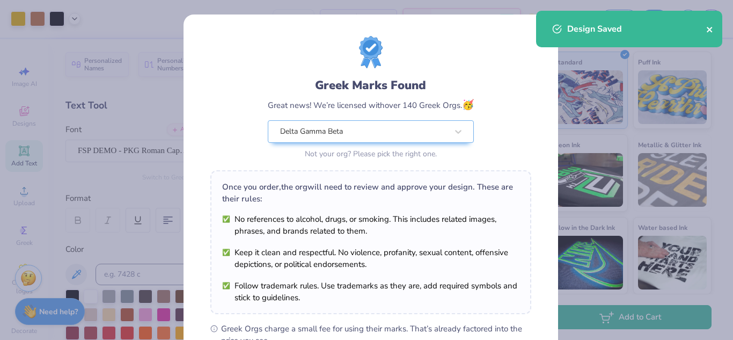
click at [712, 32] on icon "close" at bounding box center [709, 29] width 5 height 5
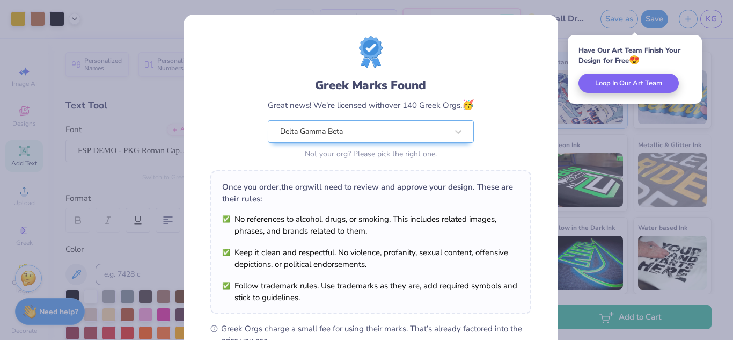
scroll to position [163, 0]
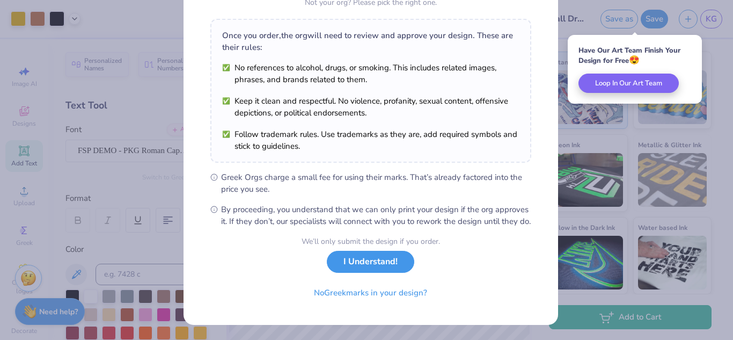
click at [360, 263] on button "I Understand!" at bounding box center [371, 262] width 88 height 22
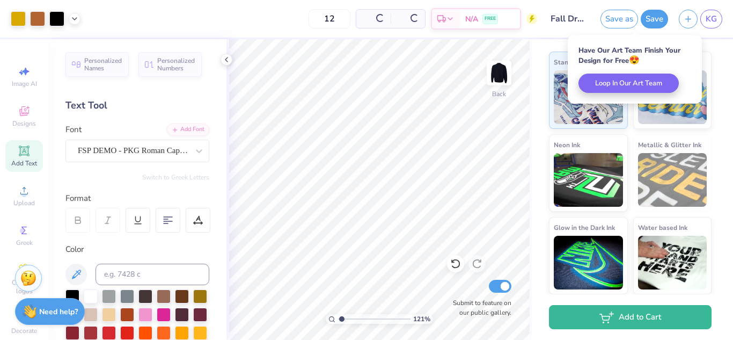
scroll to position [5, 0]
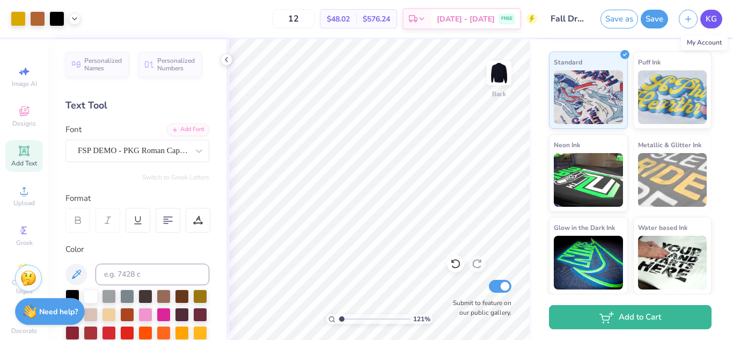
click at [713, 18] on span "KG" at bounding box center [711, 19] width 11 height 12
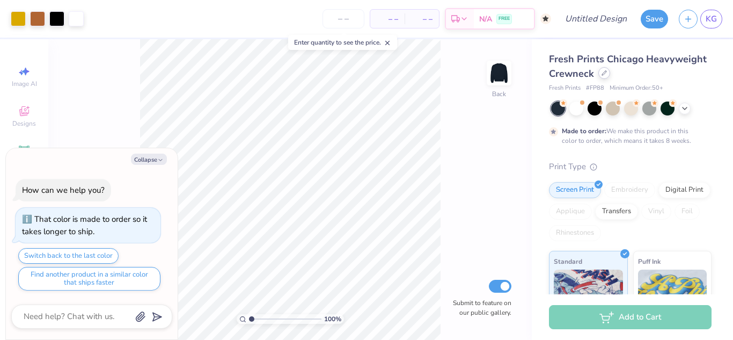
click at [610, 77] on div at bounding box center [605, 73] width 12 height 12
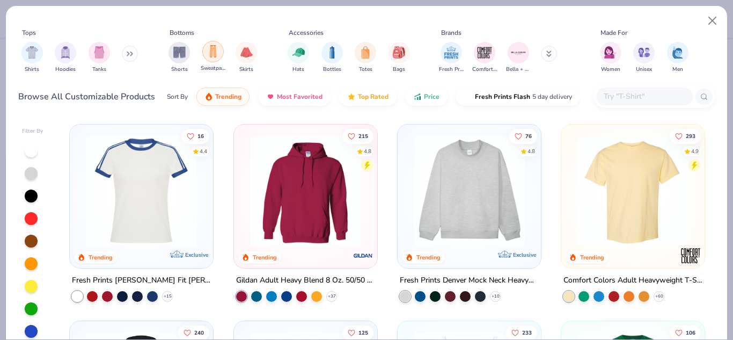
click at [217, 54] on img "filter for Sweatpants" at bounding box center [213, 51] width 12 height 12
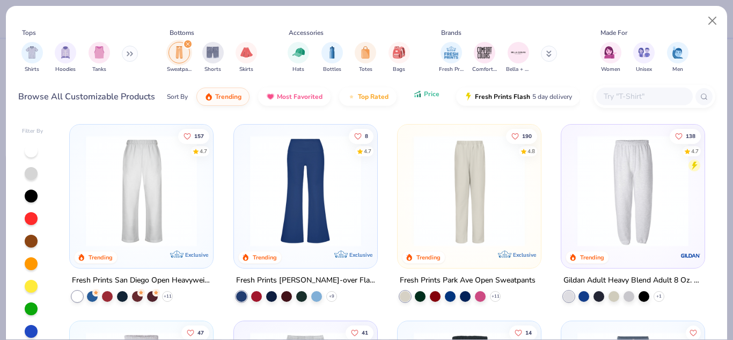
click at [430, 96] on span "Price" at bounding box center [432, 94] width 16 height 9
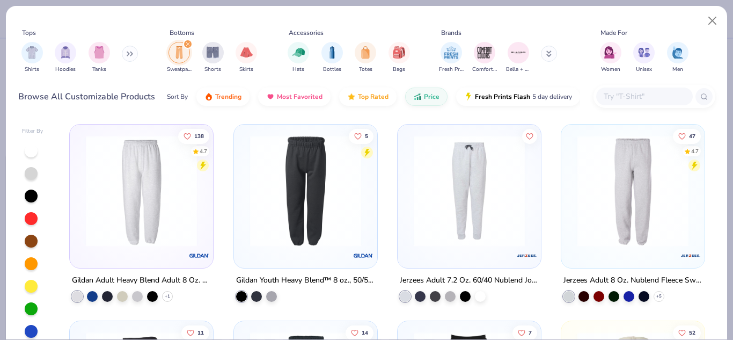
click at [616, 180] on img at bounding box center [633, 190] width 122 height 111
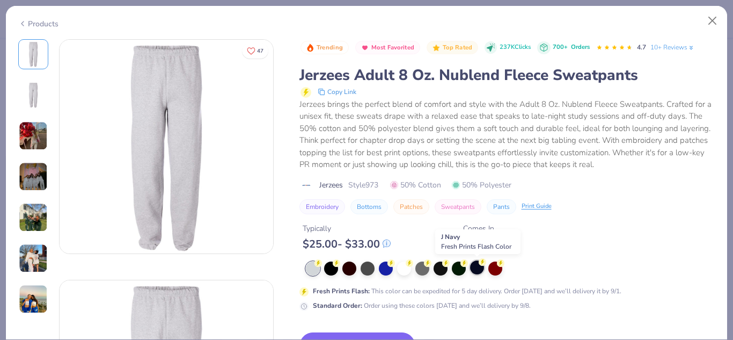
click at [474, 266] on div at bounding box center [477, 267] width 14 height 14
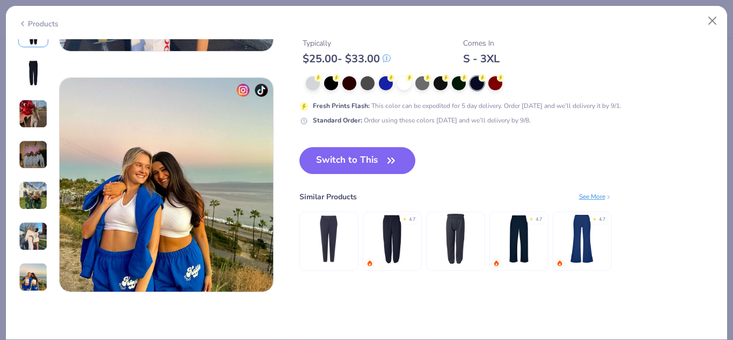
scroll to position [1406, 0]
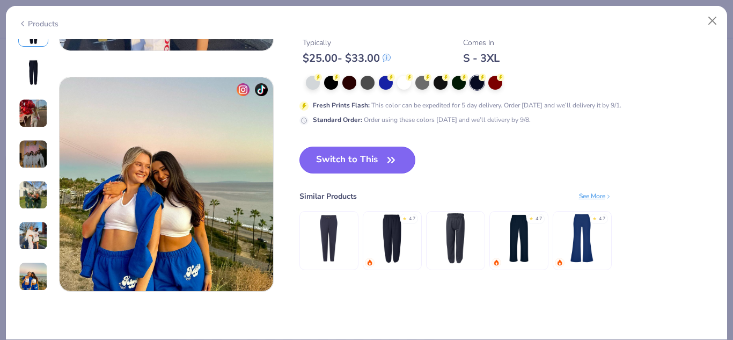
click at [358, 155] on button "Switch to This" at bounding box center [358, 160] width 117 height 27
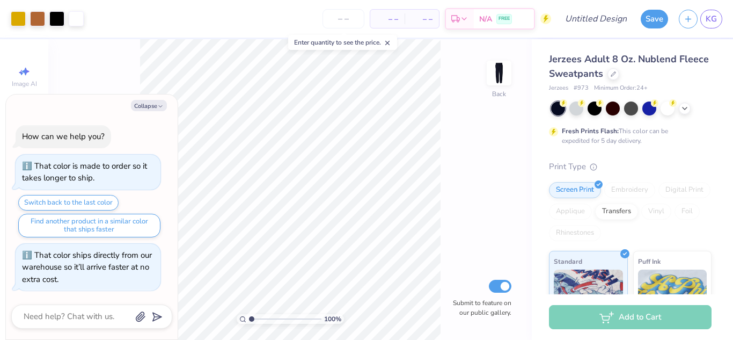
type textarea "x"
type input "1.87732503675678"
type textarea "x"
type input "1.87732503675678"
click at [151, 107] on button "Collapse" at bounding box center [149, 105] width 36 height 11
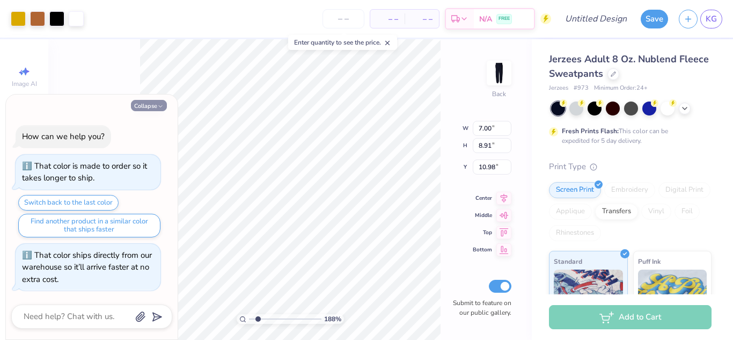
type textarea "x"
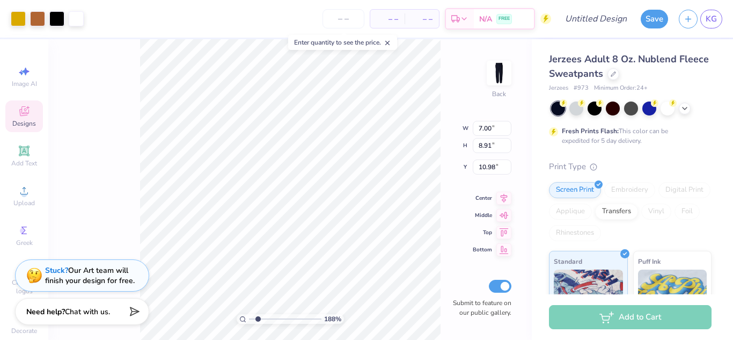
type input "1.87732503675678"
type input "2.05"
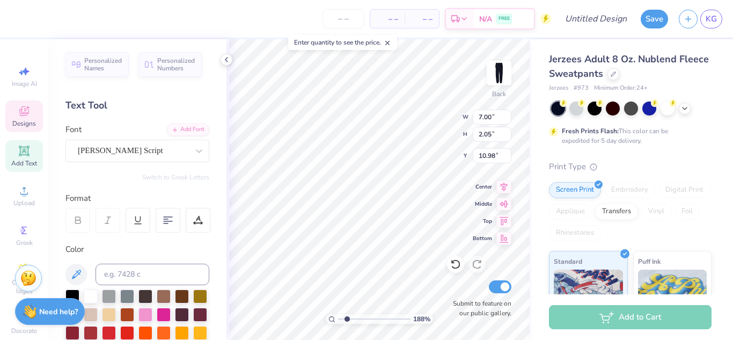
type textarea "Alpha Phi Omeg"
type input "1.87732503675678"
type textarea "Alpha Phi Om"
type input "1.87732503675678"
type textarea "Alpha Phi O"
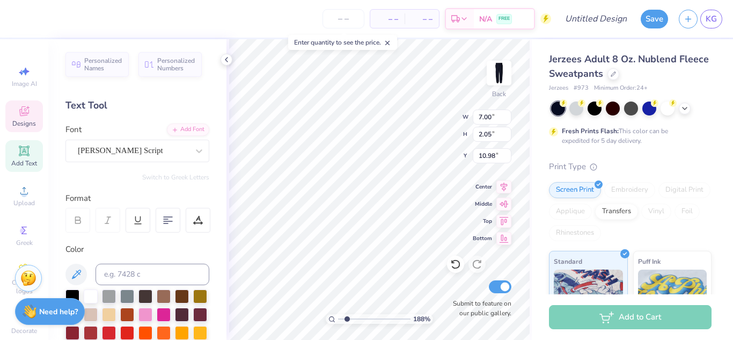
type input "1.87732503675678"
type textarea "Alpha Phi"
type input "1.87732503675678"
type textarea "Alpha Phi"
type input "1.87732503675678"
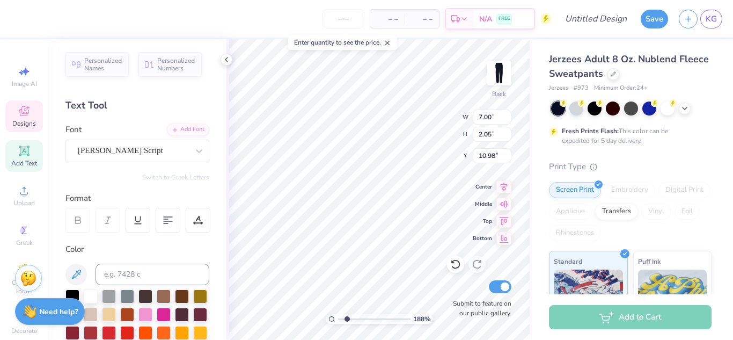
type textarea "Alpha P"
type input "1.87732503675678"
type textarea "Alpha"
type input "1.87732503675678"
type textarea "Alpha"
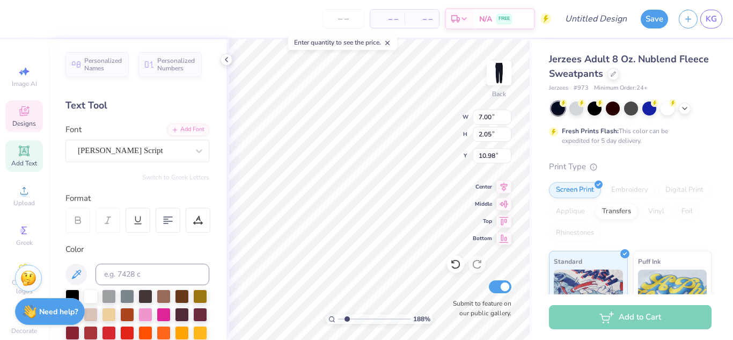
type input "1.87732503675678"
type textarea "Alph"
type input "1.87732503675678"
type textarea "Al"
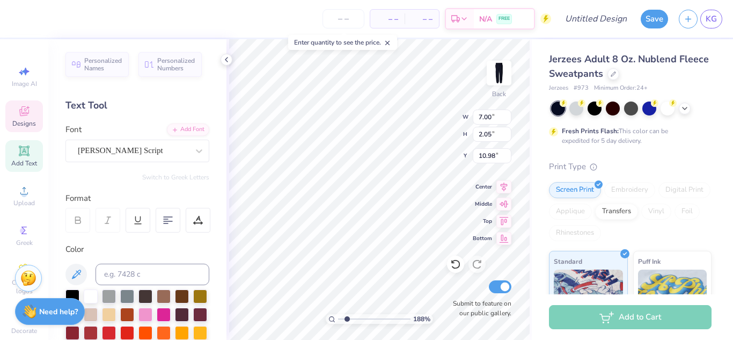
type input "1.87732503675678"
type textarea "A"
type input "1.87732503675678"
type textarea "D"
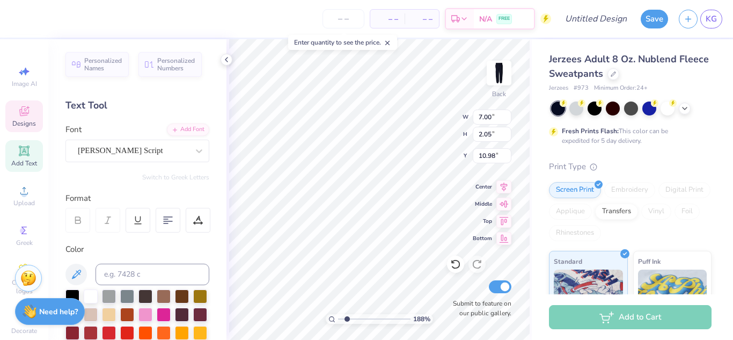
type input "1.87732503675678"
type textarea "De"
type input "1.87732503675678"
type textarea "Del"
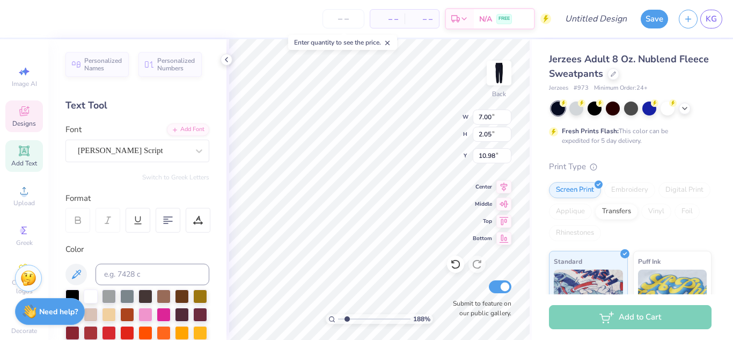
type input "1.87732503675678"
type textarea "Delt"
type input "1.87732503675678"
type textarea "Delta"
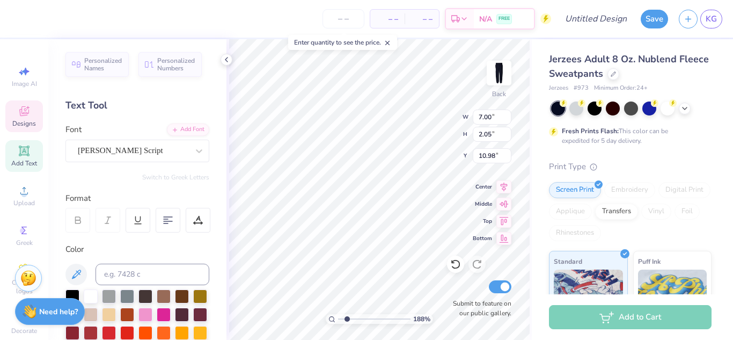
type input "1.87732503675678"
type textarea "Delta G"
type input "1.87732503675678"
type textarea "Delta Gam"
type input "1.87732503675678"
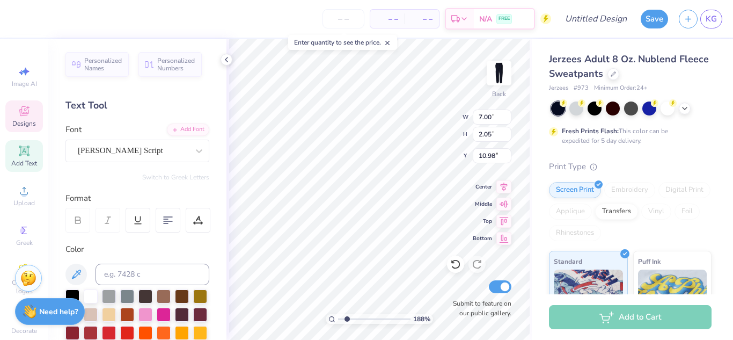
type textarea "Delta [PERSON_NAME]"
type input "1.87732503675678"
type textarea "Delta Gamma"
type input "1.87732503675678"
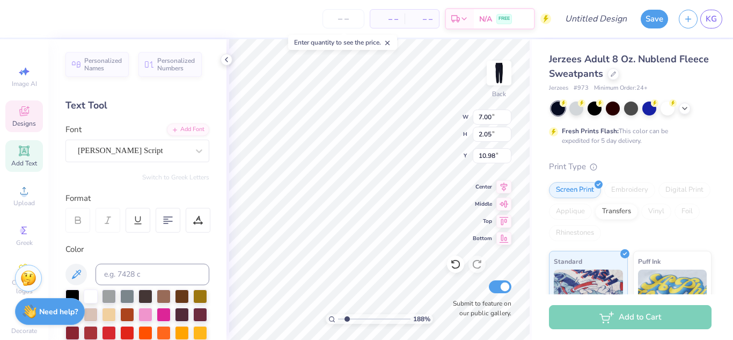
type textarea "Delta Gamma B"
type input "1.87732503675678"
type textarea "Delta Gamma Be"
type input "1.87732503675678"
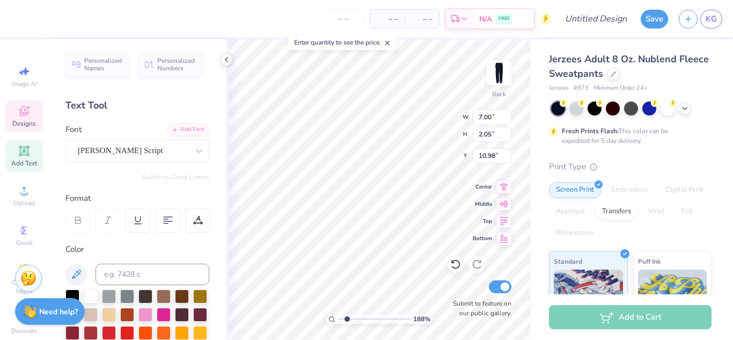
type textarea "Delta Gamma Beta"
type input "1.87732503675678"
type input "2.35"
type input "0.51"
type input "19.38"
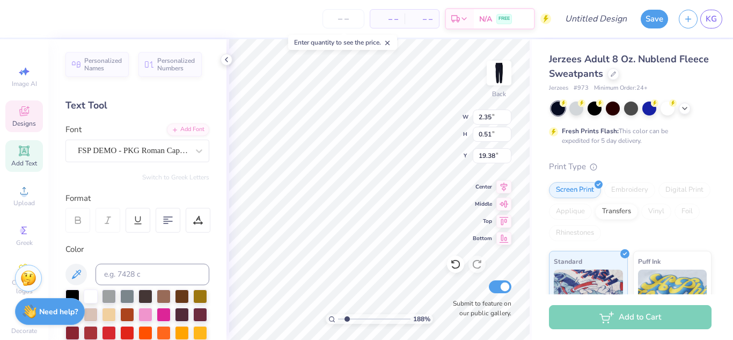
type input "1.87732503675678"
type textarea "Est. 2"
type input "1.87732503675678"
type textarea "Est. 20"
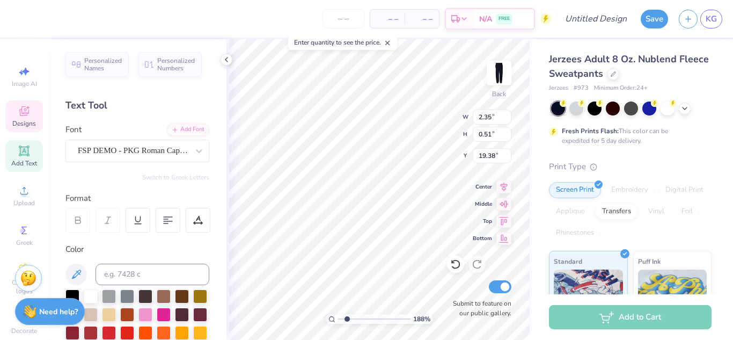
scroll to position [9, 2]
type input "1.87732503675678"
type textarea "Est. 2012"
type input "1.87732503675678"
type input "6.10"
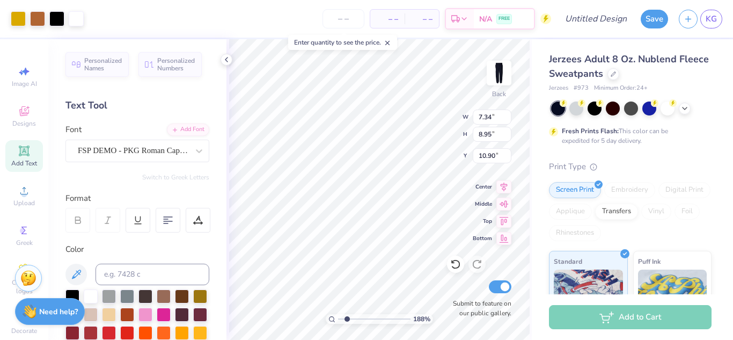
type input "7.44"
type input "12.41"
type input "1.87732503675678"
type input "10.68"
type input "1.10513386827476"
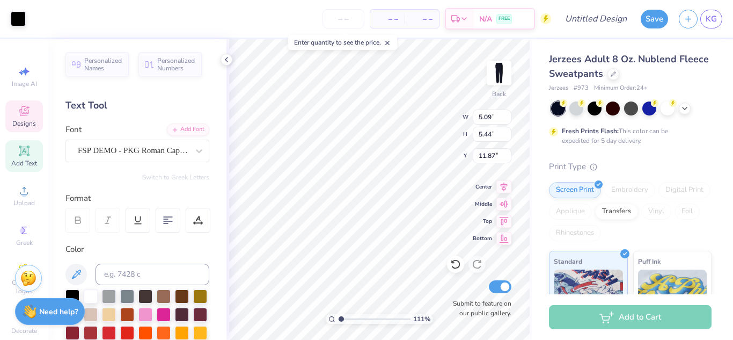
type input "10.68"
click at [455, 265] on icon at bounding box center [455, 264] width 11 height 11
type input "1.10513386827476"
type input "11.87"
type input "1.10513386827476"
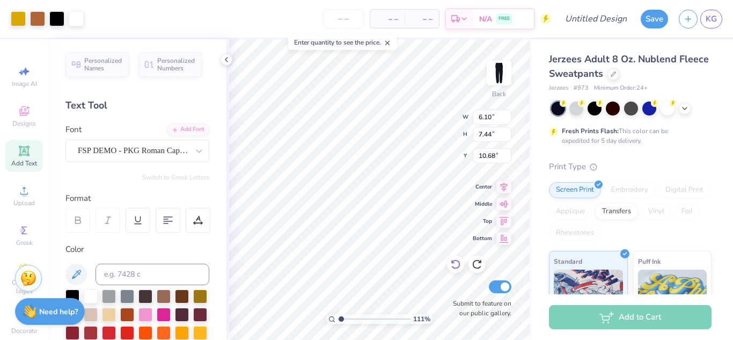
type input "7.90"
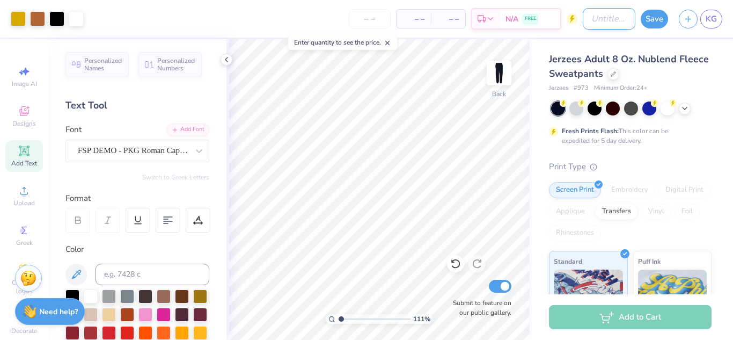
click at [591, 26] on input "Design Title" at bounding box center [609, 18] width 53 height 21
type input "F"
type input "1.10513386827476"
type input "Fa"
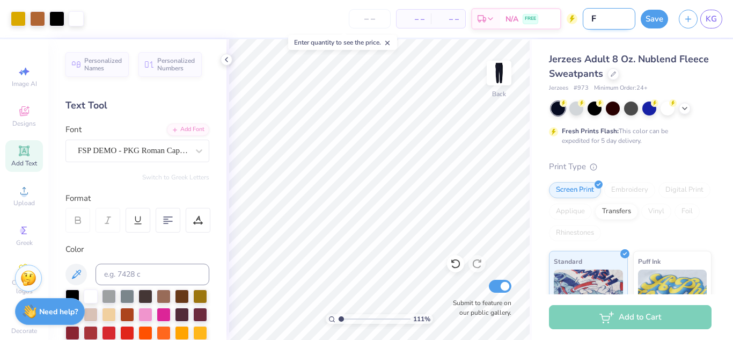
type input "1.10513386827476"
type input "Fal"
type input "1.10513386827476"
type input "Fall"
type input "1.10513386827476"
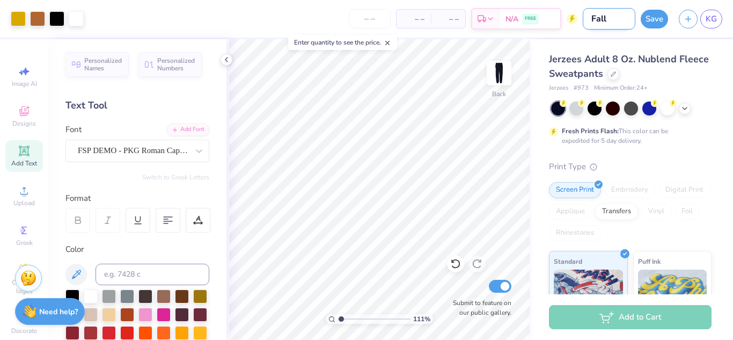
type input "Falla"
type input "1.10513386827476"
type input "Falla"
type input "1.10513386827476"
type input "Falla"
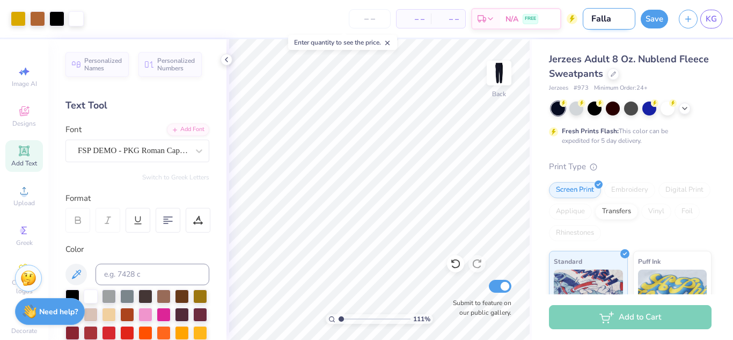
type input "1.10513386827476"
type input "Fall"
type input "1.10513386827476"
type input "Fall"
type input "1.10513386827476"
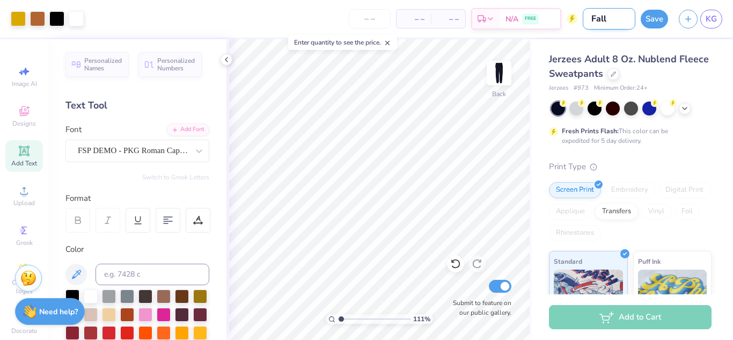
type input "Fall D"
type input "1.10513386827476"
type input "Fall Dr"
type input "1.10513386827476"
type input "Fall Dro"
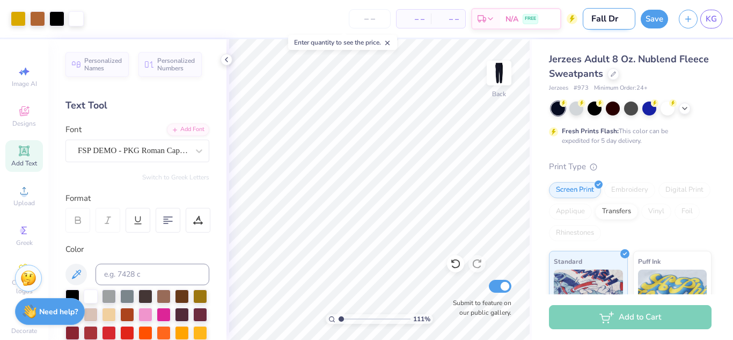
type input "1.10513386827476"
type input "Fall Drop"
type input "1.10513386827476"
type input "Fall Drop"
type input "1.10513386827476"
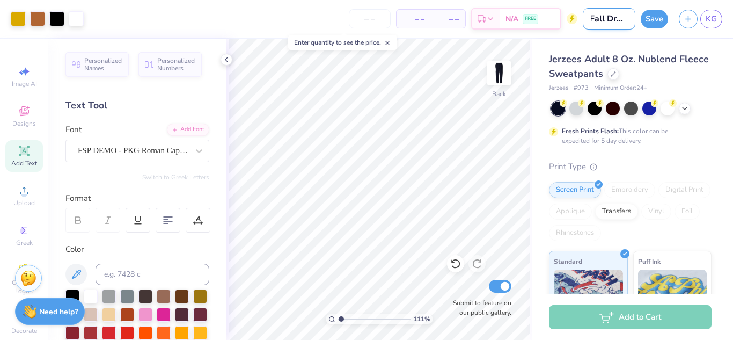
type input "Fall Drop S"
type input "1.10513386827476"
type input "Fall Drop Sw"
type input "1.10513386827476"
type input "Fall Drop Swr"
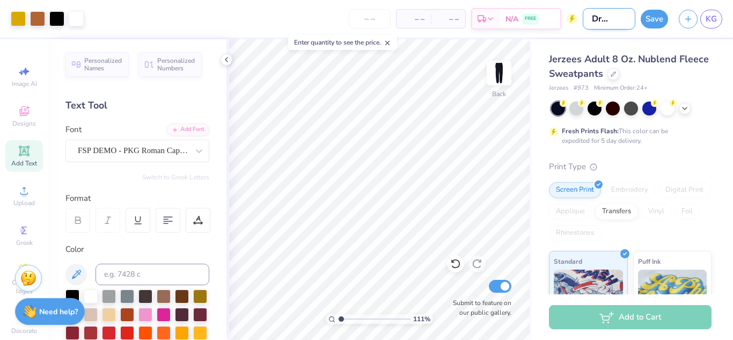
type input "1.10513386827476"
type input "Fall Drop Swra"
type input "1.10513386827476"
type input "Fall Drop Swr"
type input "1.10513386827476"
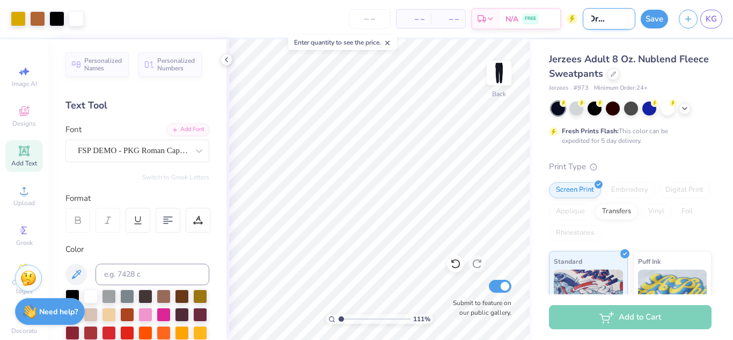
type input "Fall Drop Swr="
type input "1.10513386827476"
type input "Fall Drop Swr=e"
type input "1.10513386827476"
type input "Fall Drop Swr="
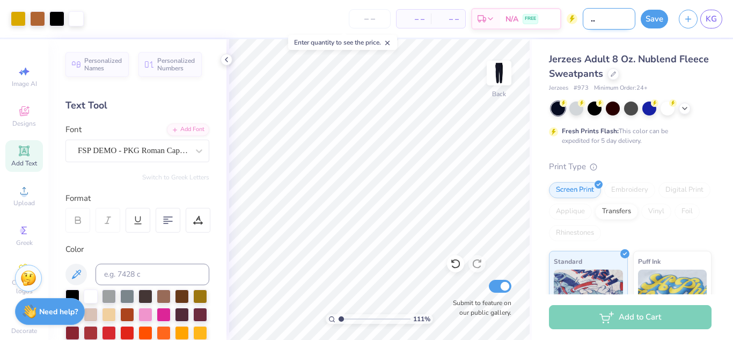
type input "1.10513386827476"
type input "Fall Drop Swr"
type input "1.10513386827476"
type input "Fall Drop Sw"
type input "1.10513386827476"
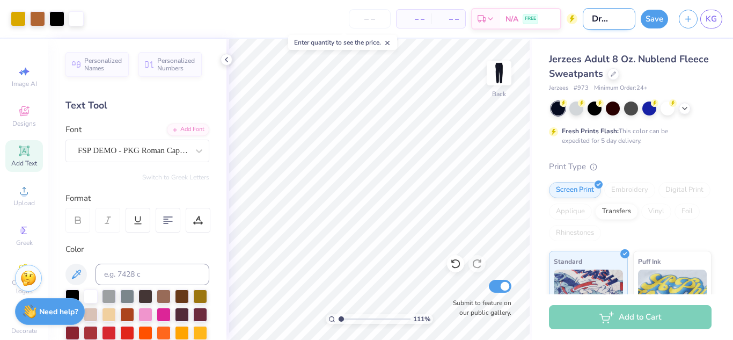
type input "Fall Drop Swe"
type input "1.10513386827476"
type input "Fall Drop Swea"
type input "1.10513386827476"
type input "Fall Drop Sweat"
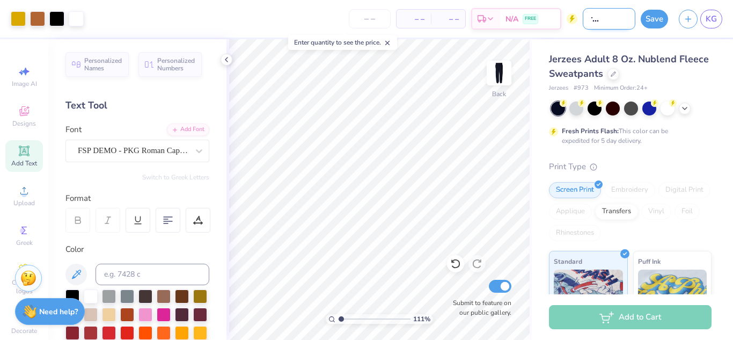
type input "1.10513386827476"
type input "Fall Drop Sweatp"
type input "1.10513386827476"
type input "Fall Drop Sweatpa"
type input "1.10513386827476"
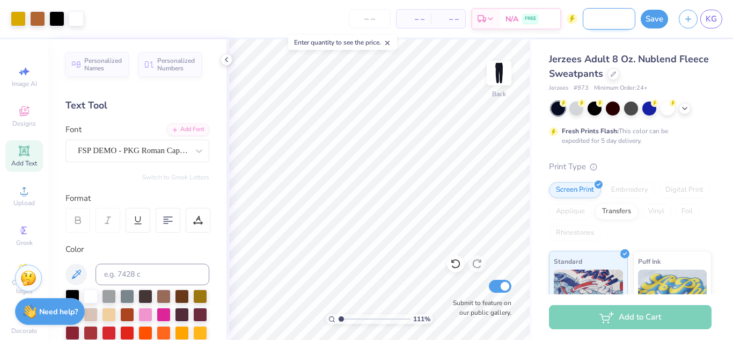
type input "Fall Drop Sweatpan"
type input "1.10513386827476"
type input "Fall Drop Sweatpant"
type input "1.10513386827476"
type input "Fall Drop Sweatpant"
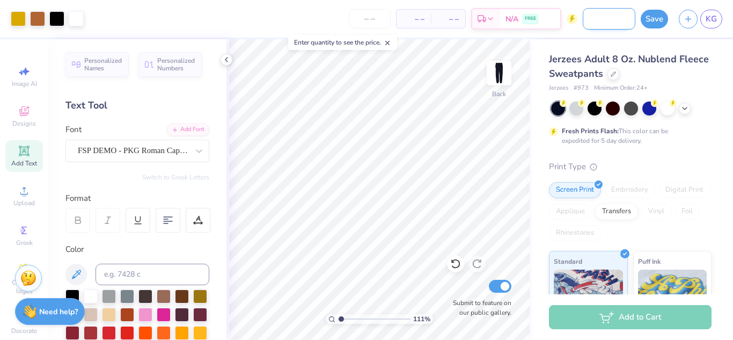
type input "1.10513386827476"
type input "Fall Drop Sweatpant o"
type input "1.10513386827476"
type input "Fall Drop Sweatpant op"
type input "1.10513386827476"
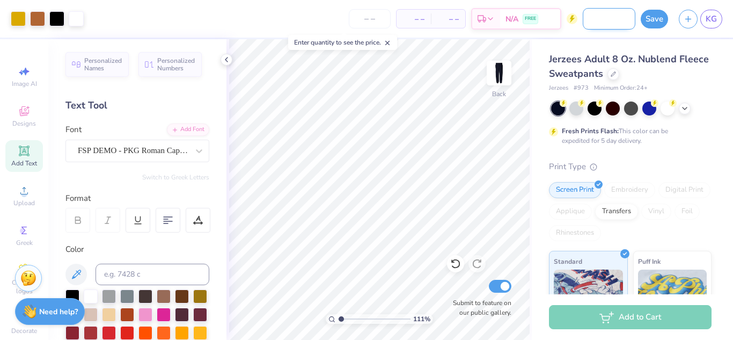
type input "Fall Drop Sweatpant opt"
type input "1.10513386827476"
type input "Fall Drop Sweatpant opti"
type input "1.10513386827476"
type input "Fall Drop Sweatpant optio"
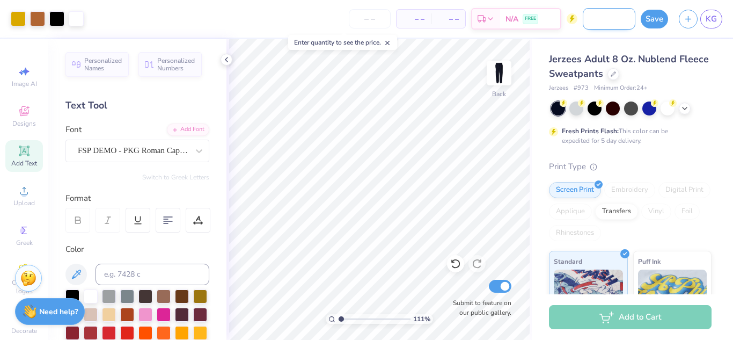
type input "1.10513386827476"
type input "Fall Drop Sweatpant option"
type input "1.10513386827476"
type input "Fall Drop Sweatpant option"
type input "1.10513386827476"
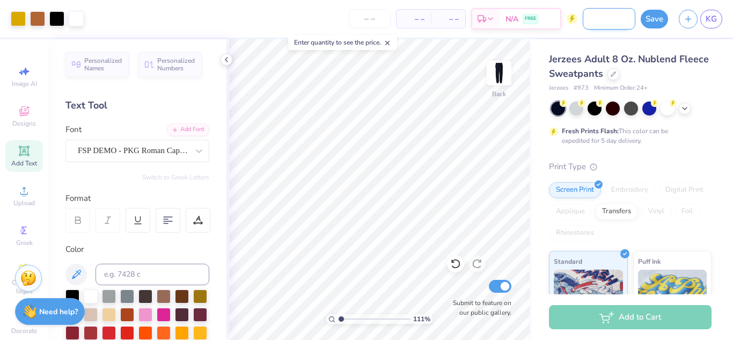
type input "Fall Drop Sweatpant option 1"
type input "1.10513386827476"
click at [599, 21] on input "Fall Drop Sweatpant option 1" at bounding box center [609, 18] width 53 height 21
type input "Fall Drop Sweatpant ption 1"
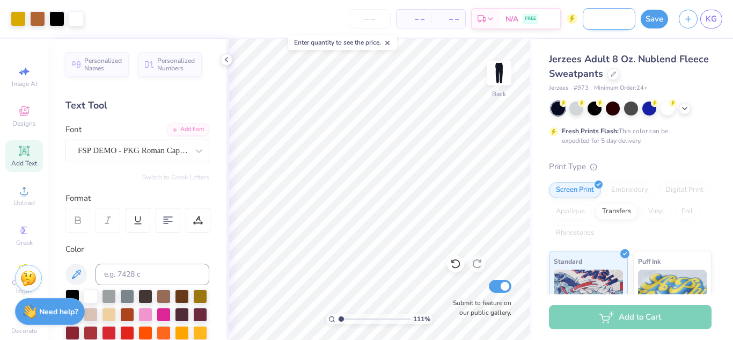
type input "1.10513386827476"
type input "Fall Drop Sweatpant Option 1"
type input "1.10513386827476"
click at [598, 21] on input "Fall Drop Sweatpant Option 1" at bounding box center [609, 18] width 53 height 21
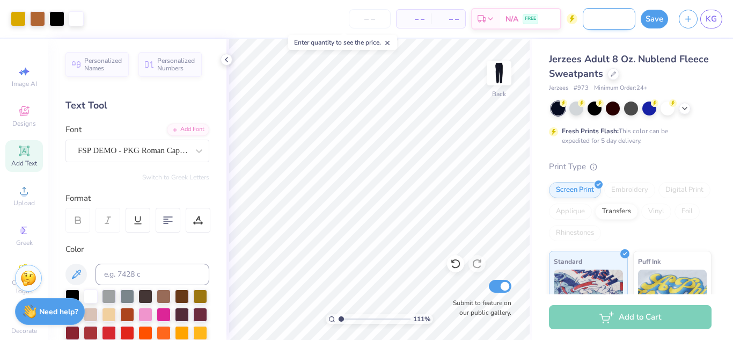
scroll to position [0, 56]
type input "Fall Drop Swea tpant Option 1"
type input "1.10513386827476"
type input "Fall Drop Sweatpant Option 1"
type input "1.10513386827476"
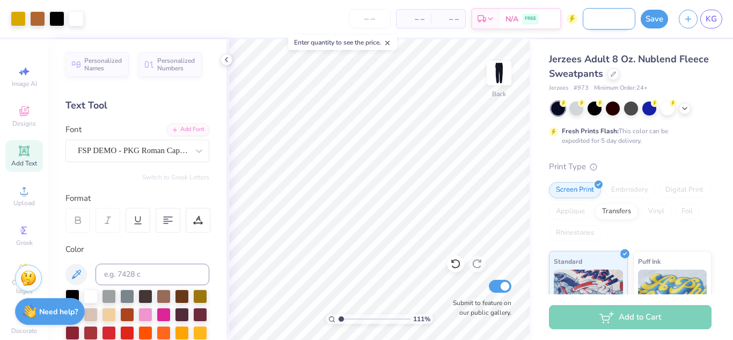
type input "Fall Drop Sweat pant Option 1"
type input "1.10513386827476"
type input "Fall Drop Sweat ant Option 1"
type input "1.10513386827476"
type input "Fall Drop Sweat Pant Option 1"
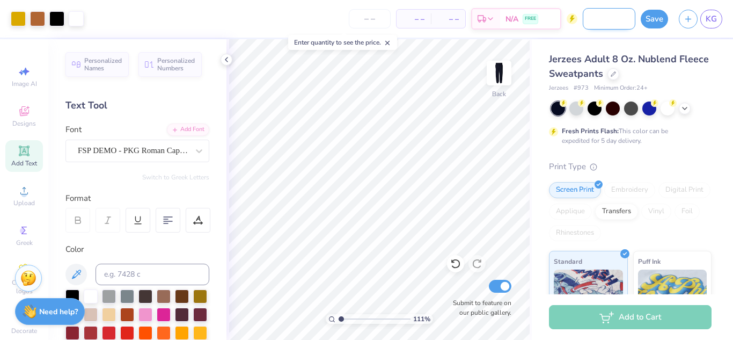
type input "1.10513386827476"
type input "Fall Drop Sweat Pant Option 1"
click at [651, 23] on button "Save" at bounding box center [654, 17] width 27 height 19
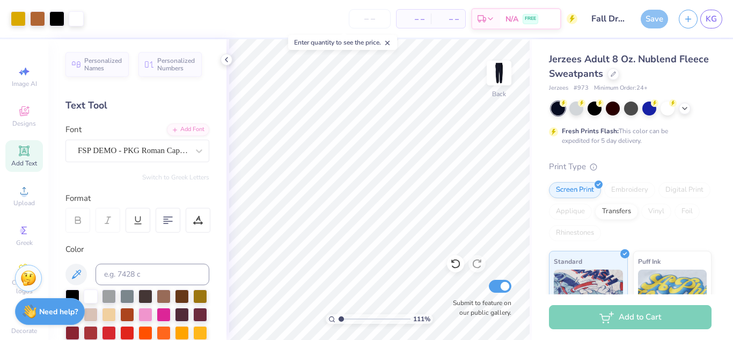
click at [364, 18] on input "number" at bounding box center [370, 18] width 42 height 19
click at [657, 20] on div "Save" at bounding box center [654, 19] width 27 height 19
click at [379, 20] on input "number" at bounding box center [370, 18] width 42 height 19
type input "12"
click at [654, 20] on div "Save" at bounding box center [654, 19] width 27 height 19
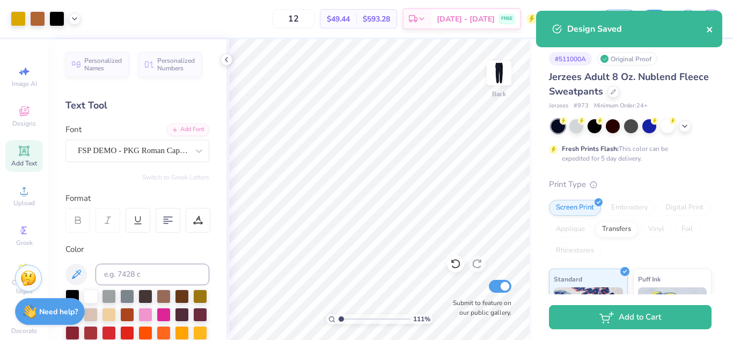
click at [711, 28] on icon "close" at bounding box center [711, 29] width 8 height 9
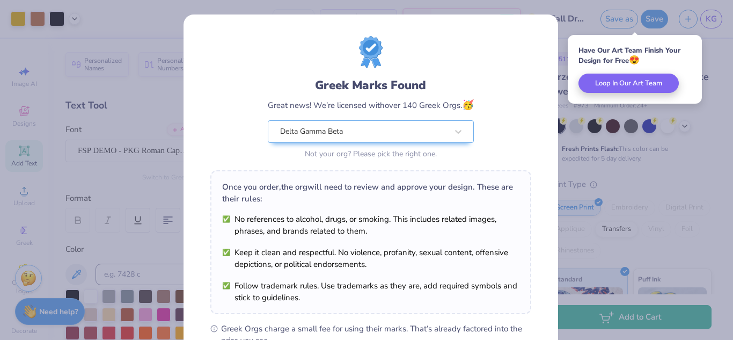
scroll to position [163, 0]
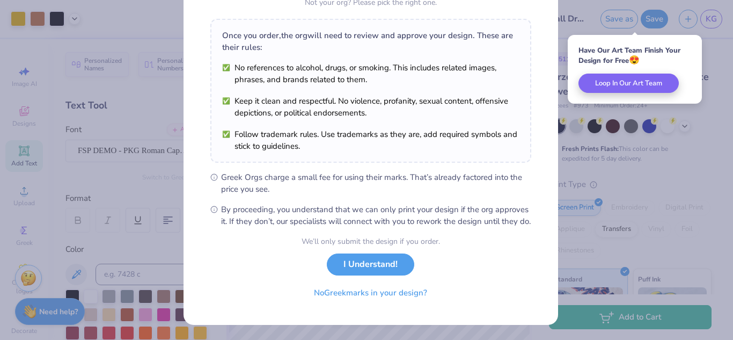
click at [370, 250] on div "We’ll only submit the design if you order. I Understand! No Greek marks in your…" at bounding box center [371, 270] width 139 height 68
click at [372, 257] on button "I Understand!" at bounding box center [371, 262] width 88 height 22
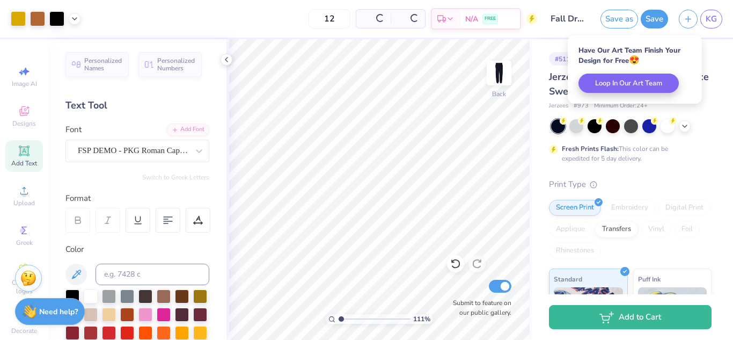
scroll to position [5, 0]
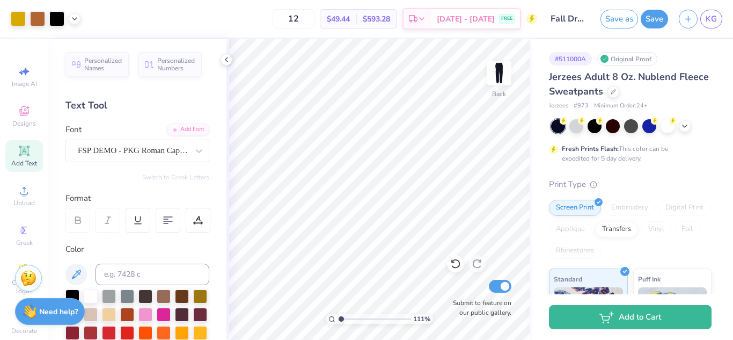
type input "1.10513386827476"
click at [708, 19] on span "KG" at bounding box center [711, 19] width 11 height 12
